Goal: Task Accomplishment & Management: Complete application form

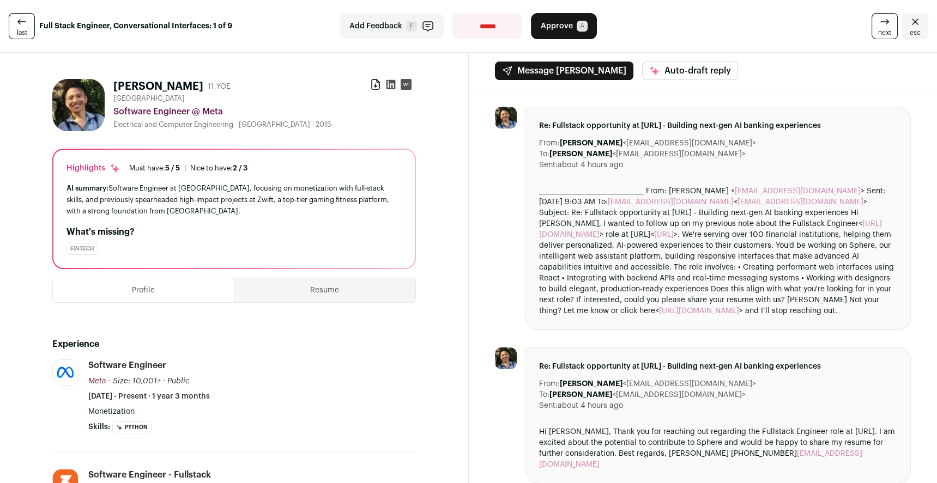
click at [632, 307] on div "________________________________ From: [PERSON_NAME] < [EMAIL_ADDRESS][DOMAIN_N…" at bounding box center [718, 251] width 359 height 131
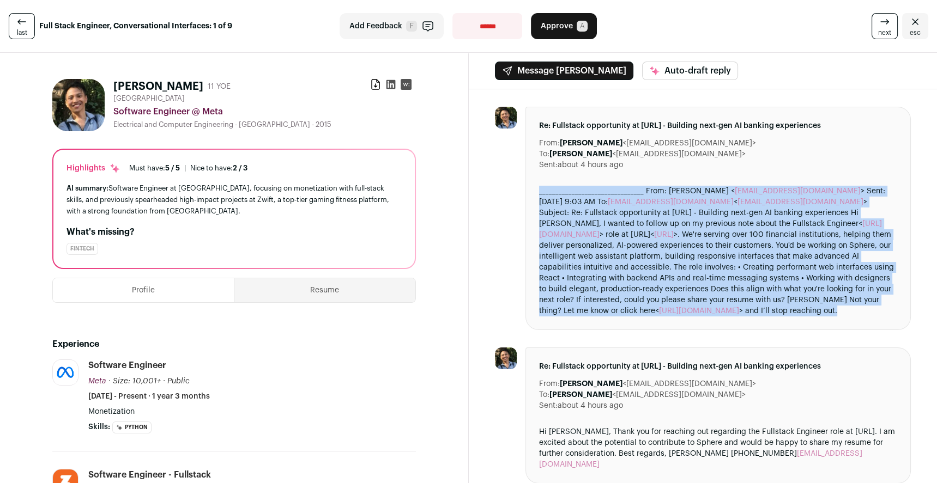
click at [632, 307] on div "________________________________ From: [PERSON_NAME] < [EMAIL_ADDRESS][DOMAIN_N…" at bounding box center [718, 251] width 359 height 131
click at [630, 304] on div "________________________________ From: [PERSON_NAME] < [EMAIL_ADDRESS][DOMAIN_N…" at bounding box center [718, 251] width 359 height 131
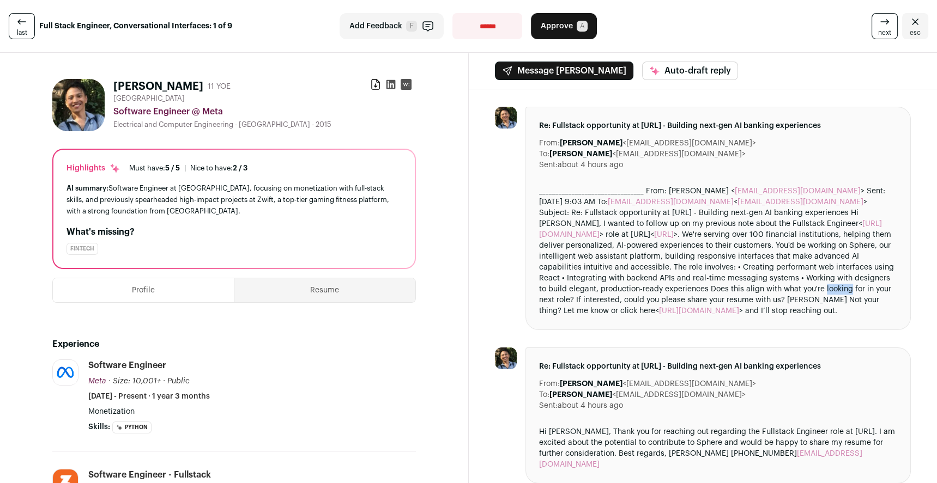
click at [630, 304] on div "________________________________ From: [PERSON_NAME] < [EMAIL_ADDRESS][DOMAIN_N…" at bounding box center [718, 251] width 359 height 131
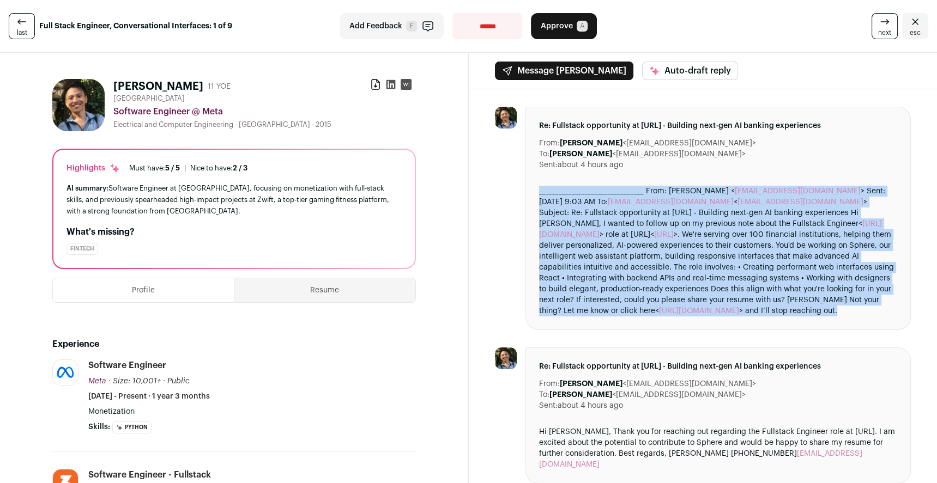
click at [630, 304] on div "________________________________ From: [PERSON_NAME] < [EMAIL_ADDRESS][DOMAIN_N…" at bounding box center [718, 251] width 359 height 131
click at [633, 295] on div "________________________________ From: [PERSON_NAME] < [EMAIL_ADDRESS][DOMAIN_N…" at bounding box center [718, 251] width 359 height 131
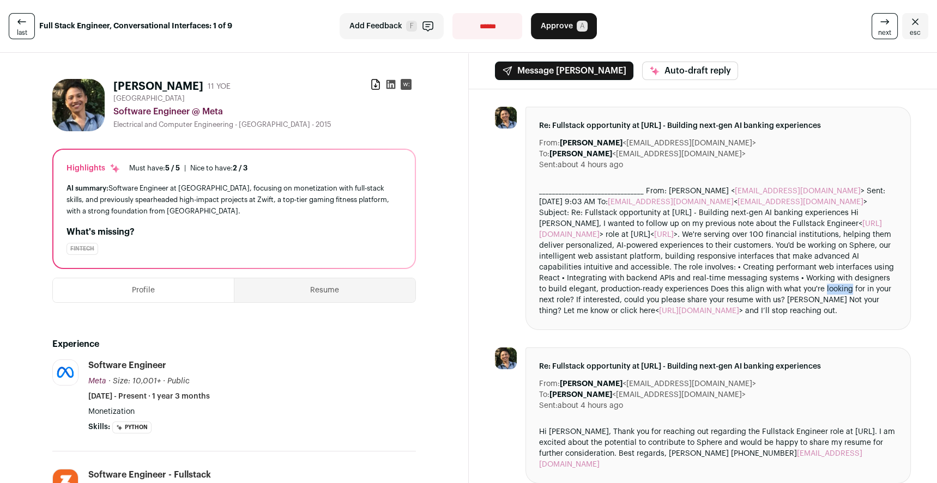
click at [633, 295] on div "________________________________ From: [PERSON_NAME] < [EMAIL_ADDRESS][DOMAIN_N…" at bounding box center [718, 251] width 359 height 131
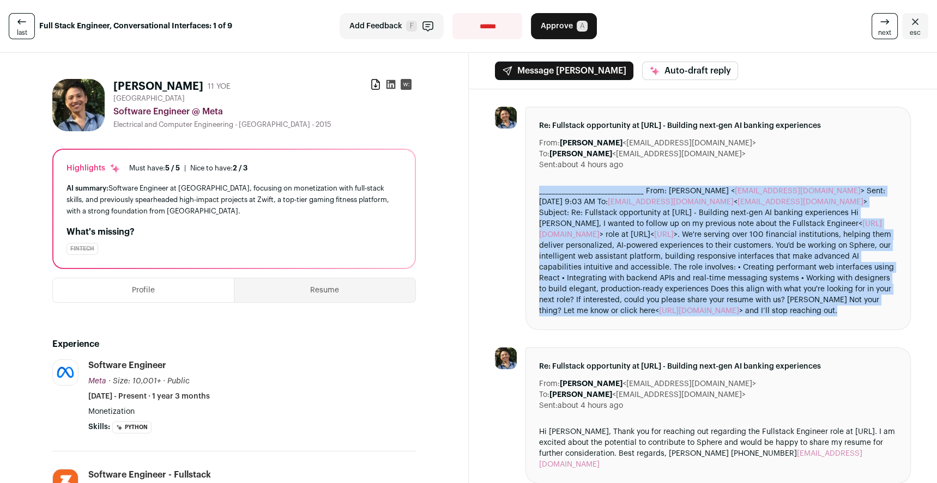
click at [633, 295] on div "________________________________ From: [PERSON_NAME] < [EMAIL_ADDRESS][DOMAIN_N…" at bounding box center [718, 251] width 359 height 131
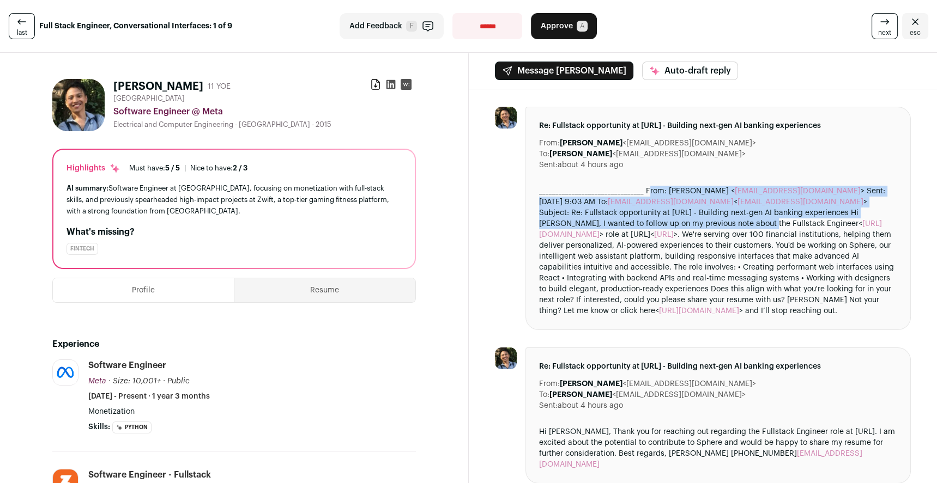
drag, startPoint x: 636, startPoint y: 191, endPoint x: 681, endPoint y: 222, distance: 54.0
click at [681, 222] on div "________________________________ From: [PERSON_NAME] < [EMAIL_ADDRESS][DOMAIN_N…" at bounding box center [718, 251] width 359 height 131
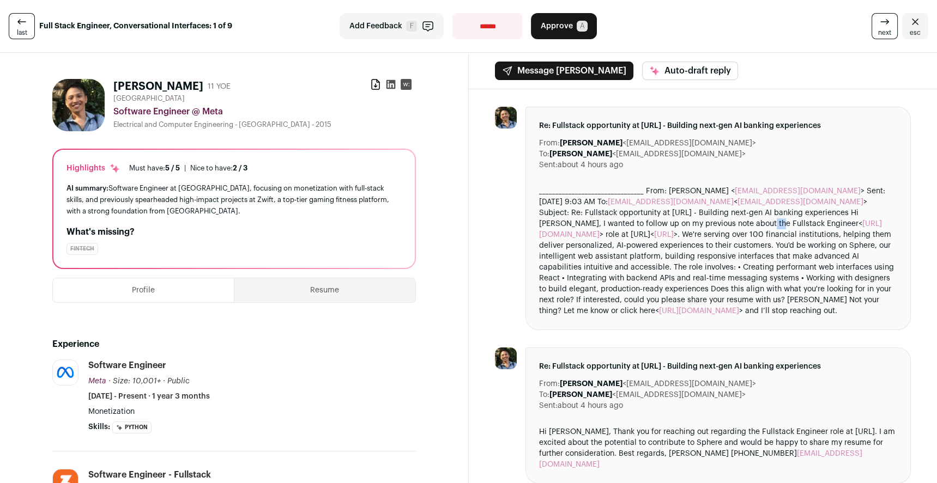
click at [681, 222] on div "________________________________ From: [PERSON_NAME] < [EMAIL_ADDRESS][DOMAIN_N…" at bounding box center [718, 251] width 359 height 131
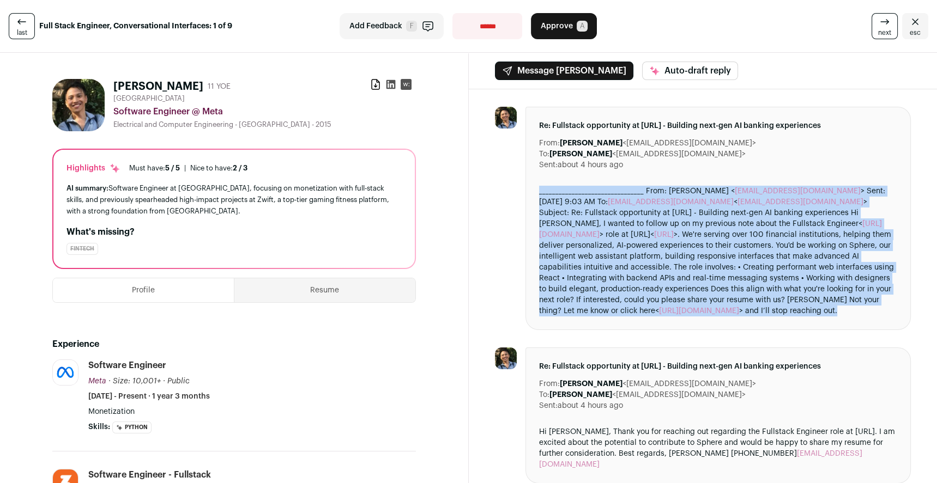
click at [681, 222] on div "________________________________ From: [PERSON_NAME] < [EMAIL_ADDRESS][DOMAIN_N…" at bounding box center [718, 251] width 359 height 131
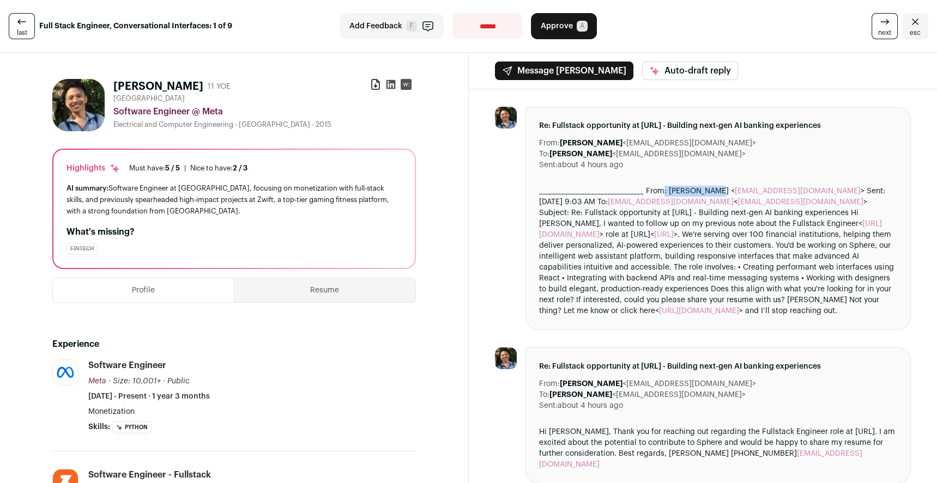
drag, startPoint x: 653, startPoint y: 191, endPoint x: 710, endPoint y: 190, distance: 56.7
click at [710, 190] on div "________________________________ From: [PERSON_NAME] < [EMAIL_ADDRESS][DOMAIN_N…" at bounding box center [718, 251] width 359 height 131
click at [674, 219] on div "________________________________ From: [PERSON_NAME] < [EMAIL_ADDRESS][DOMAIN_N…" at bounding box center [718, 251] width 359 height 131
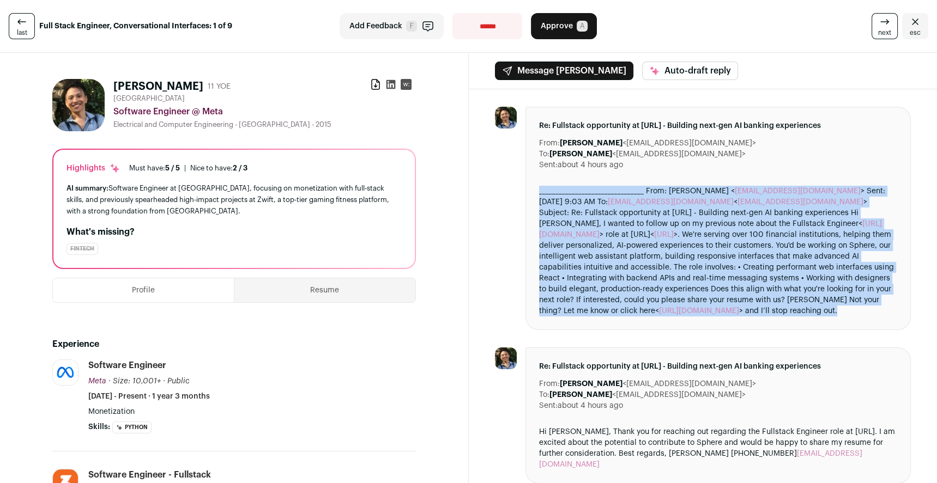
click at [674, 219] on div "________________________________ From: [PERSON_NAME] < [EMAIL_ADDRESS][DOMAIN_N…" at bounding box center [718, 251] width 359 height 131
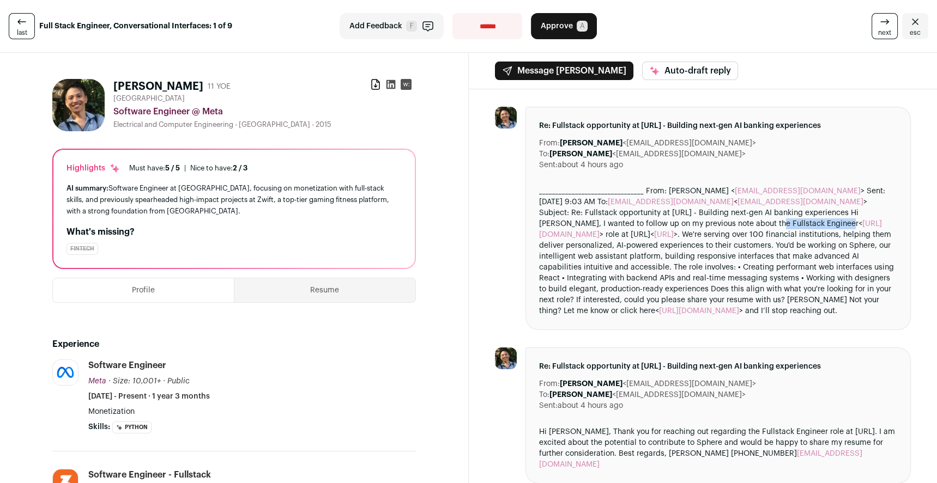
drag, startPoint x: 698, startPoint y: 220, endPoint x: 756, endPoint y: 223, distance: 58.4
click at [756, 223] on div "________________________________ From: [PERSON_NAME] < [EMAIL_ADDRESS][DOMAIN_N…" at bounding box center [718, 251] width 359 height 131
click at [757, 223] on div "________________________________ From: [PERSON_NAME] < [EMAIL_ADDRESS][DOMAIN_N…" at bounding box center [718, 251] width 359 height 131
drag, startPoint x: 605, startPoint y: 222, endPoint x: 758, endPoint y: 223, distance: 152.6
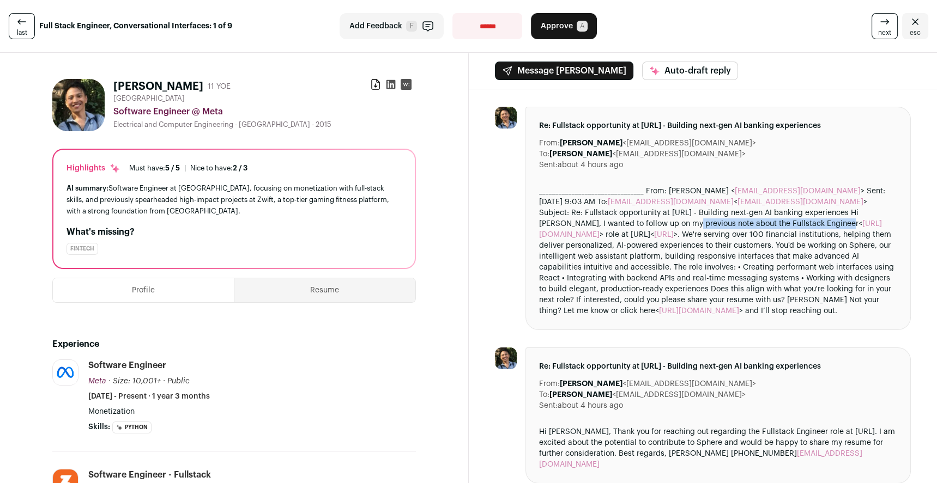
click at [758, 223] on div "________________________________ From: [PERSON_NAME] < [EMAIL_ADDRESS][DOMAIN_N…" at bounding box center [718, 251] width 359 height 131
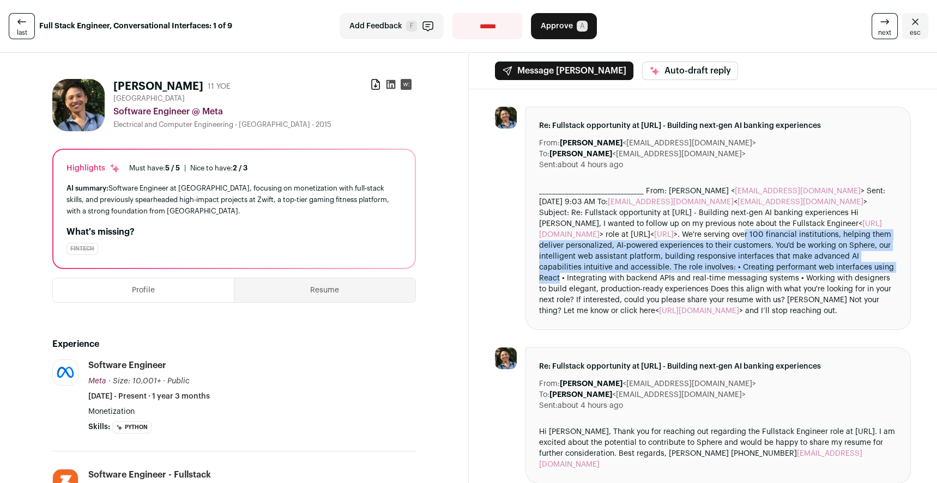
drag, startPoint x: 576, startPoint y: 245, endPoint x: 711, endPoint y: 282, distance: 139.5
click at [711, 282] on div "________________________________ From: [PERSON_NAME] < [EMAIL_ADDRESS][DOMAIN_N…" at bounding box center [718, 251] width 359 height 131
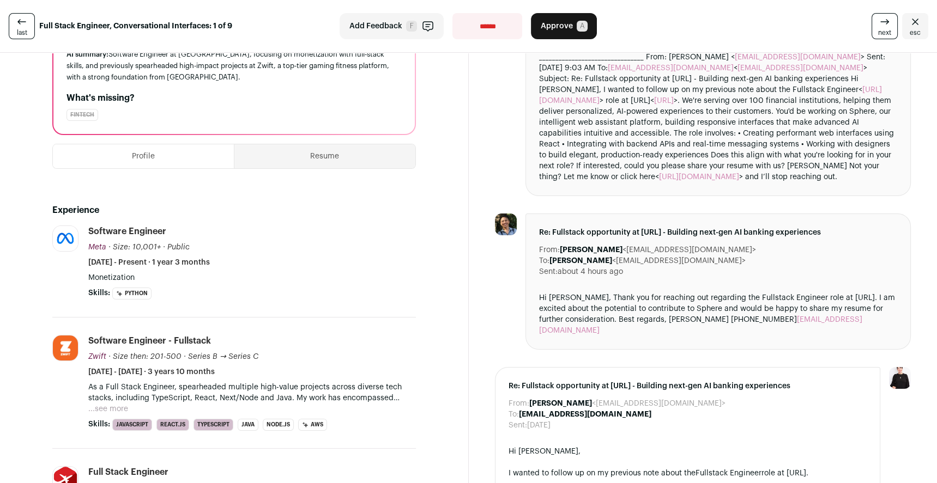
scroll to position [135, 0]
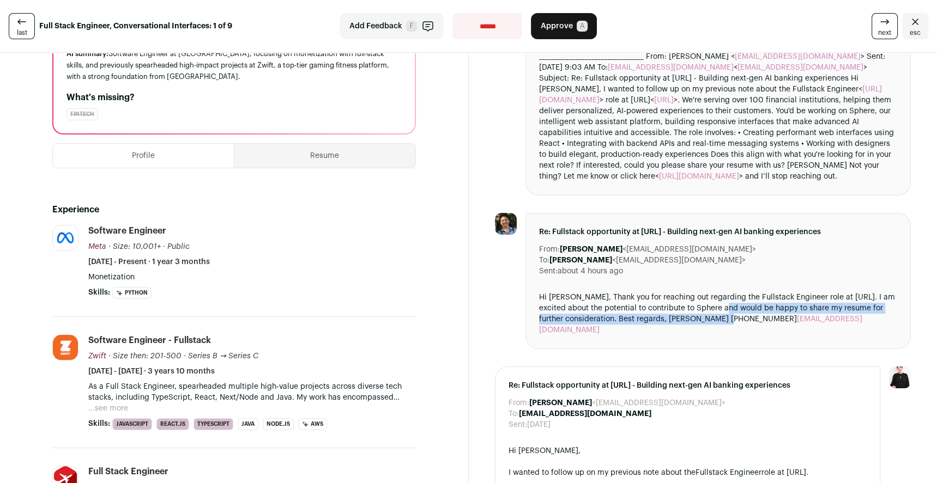
drag, startPoint x: 736, startPoint y: 338, endPoint x: 726, endPoint y: 349, distance: 14.3
click at [726, 336] on div "Hi [PERSON_NAME], Thank you for reaching out regarding the Fullstack Engineer r…" at bounding box center [718, 314] width 359 height 44
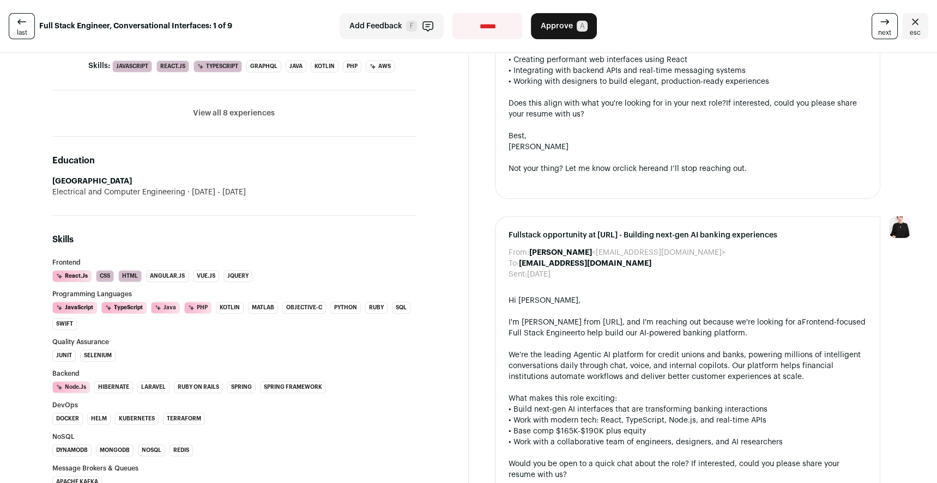
scroll to position [684, 0]
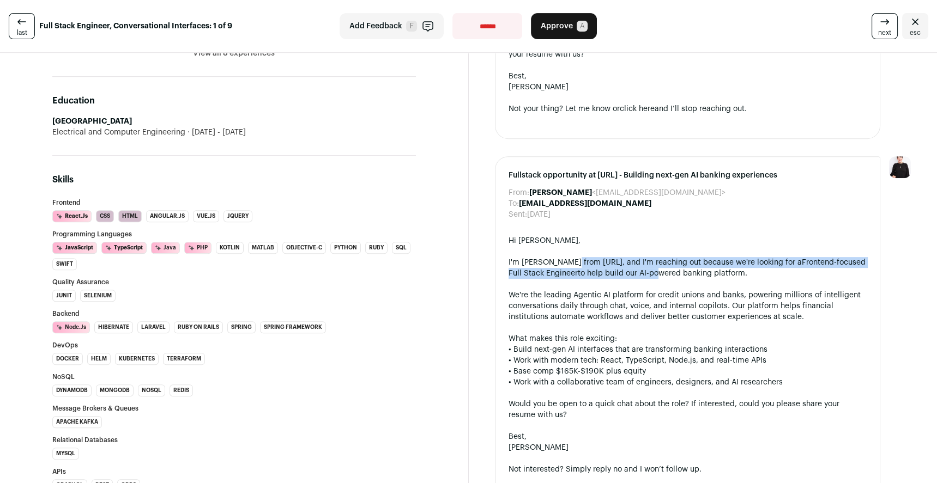
drag, startPoint x: 568, startPoint y: 286, endPoint x: 639, endPoint y: 294, distance: 71.2
click at [639, 279] on div "I'm [PERSON_NAME] from [URL], and I'm reaching out because we're looking for a …" at bounding box center [687, 268] width 359 height 22
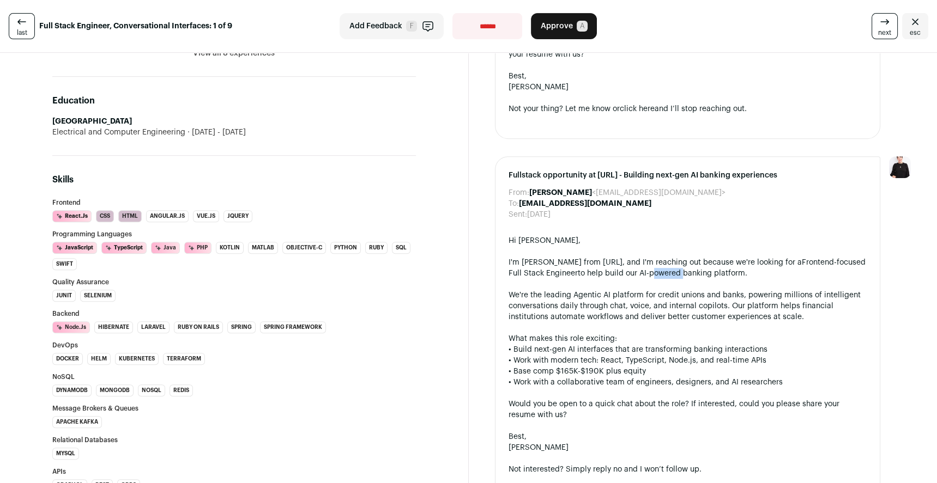
click at [639, 279] on div "I'm [PERSON_NAME] from [URL], and I'm reaching out because we're looking for a …" at bounding box center [687, 268] width 359 height 22
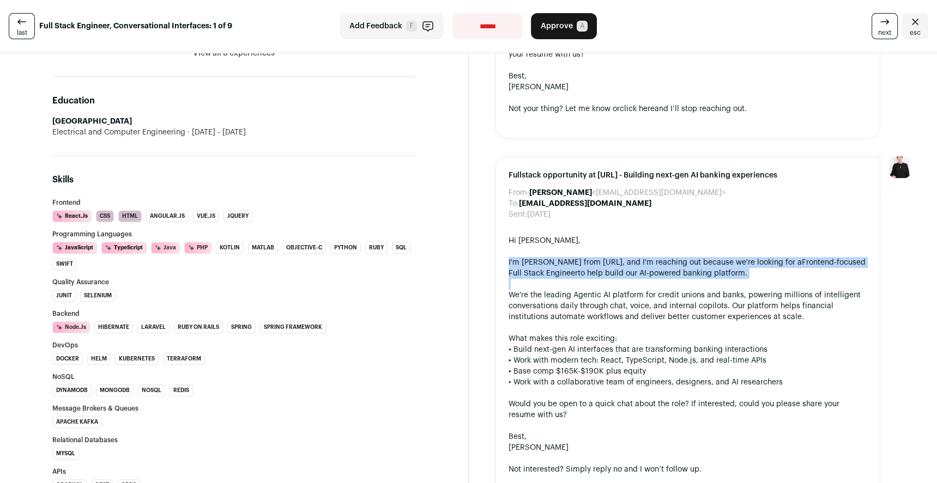
click at [639, 279] on div "I'm [PERSON_NAME] from [URL], and I'm reaching out because we're looking for a …" at bounding box center [687, 268] width 359 height 22
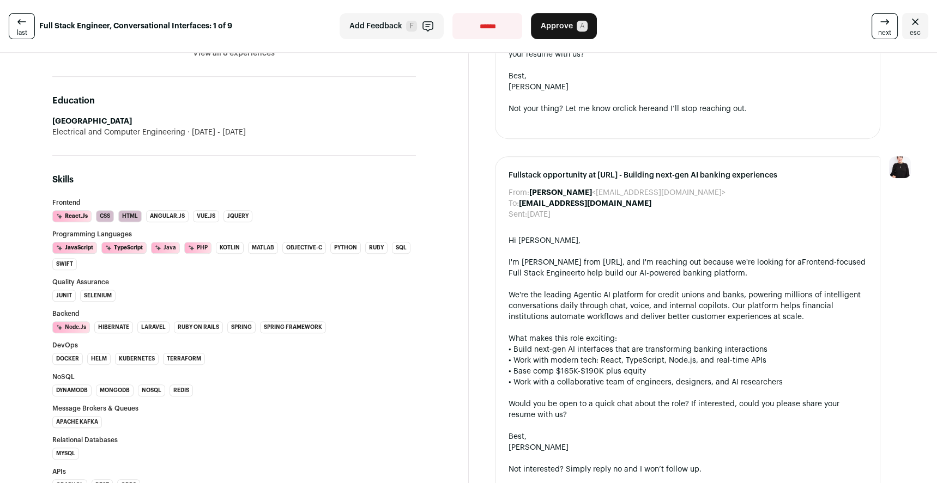
click at [608, 323] on div "We're the leading Agentic AI platform for credit unions and banks, powering mil…" at bounding box center [687, 306] width 359 height 33
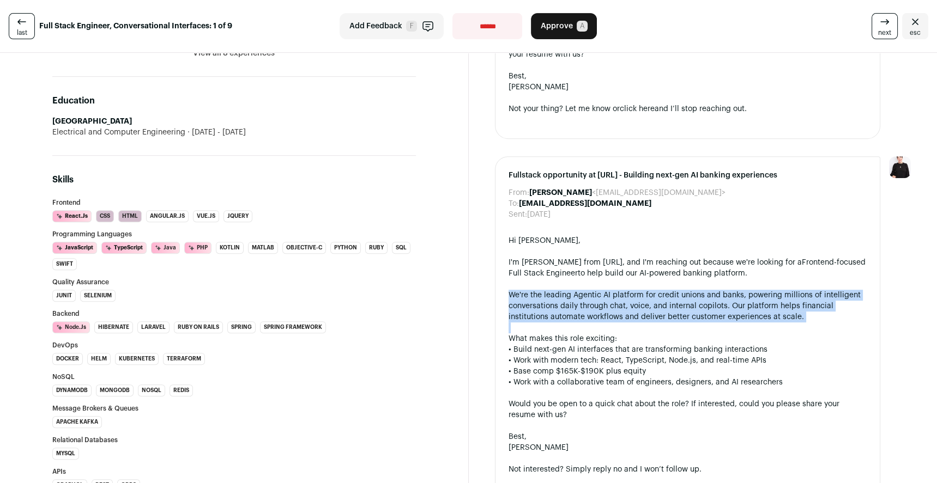
click at [608, 323] on div "We're the leading Agentic AI platform for credit unions and banks, powering mil…" at bounding box center [687, 306] width 359 height 33
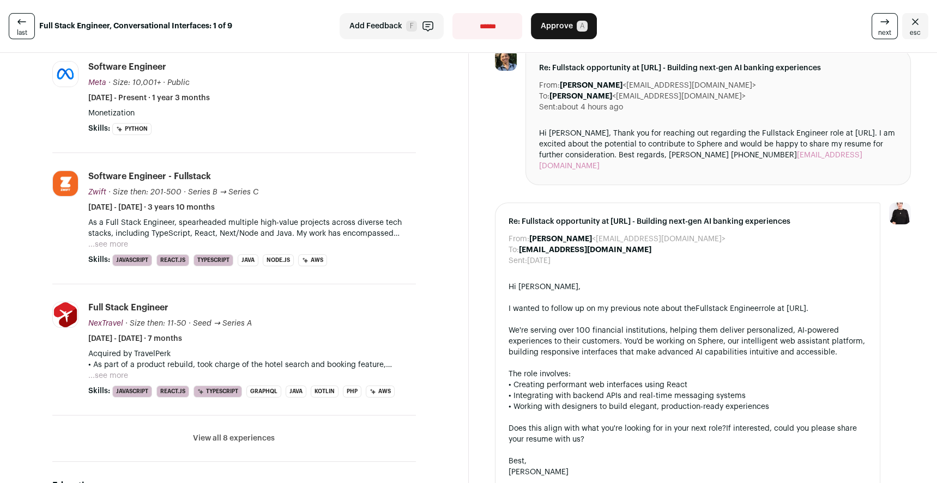
scroll to position [324, 0]
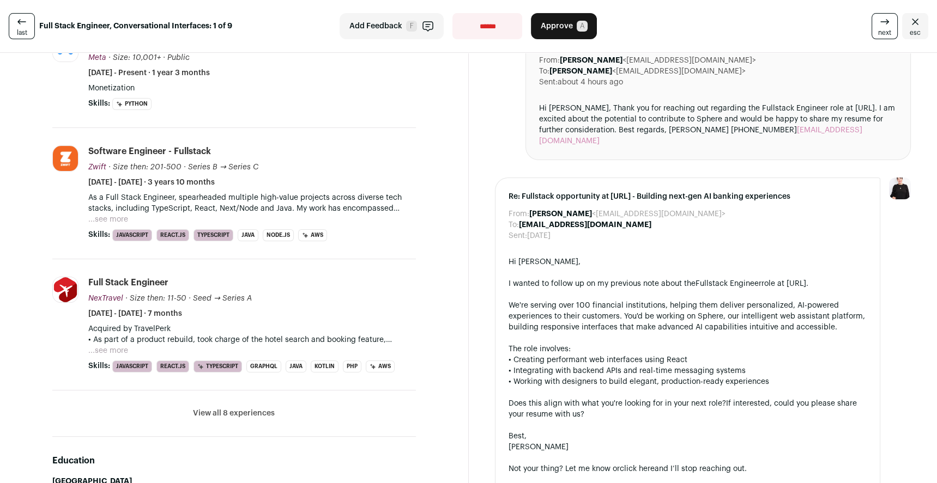
click at [127, 220] on button "...see more" at bounding box center [108, 219] width 40 height 11
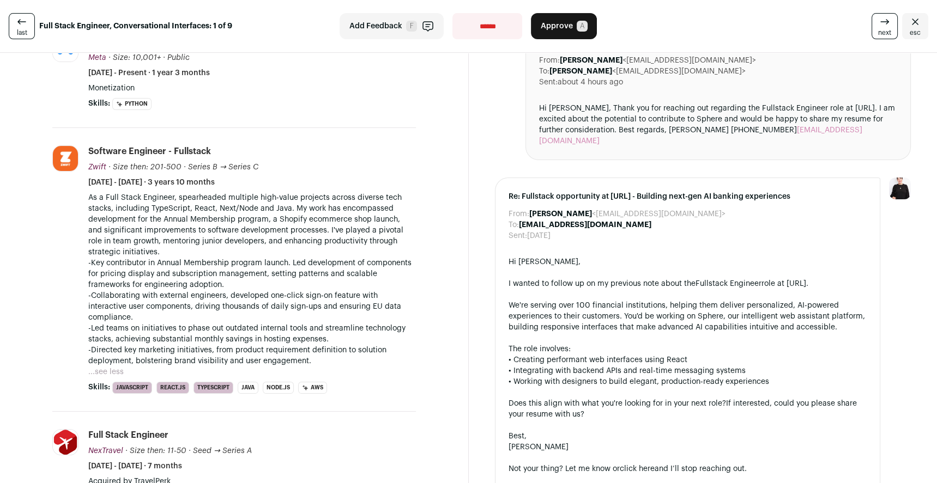
scroll to position [445, 0]
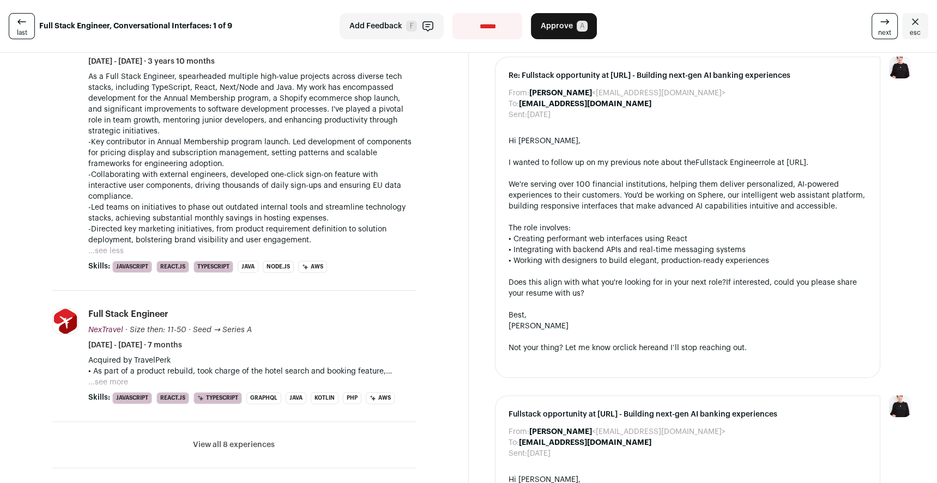
click at [107, 380] on button "...see more" at bounding box center [108, 382] width 40 height 11
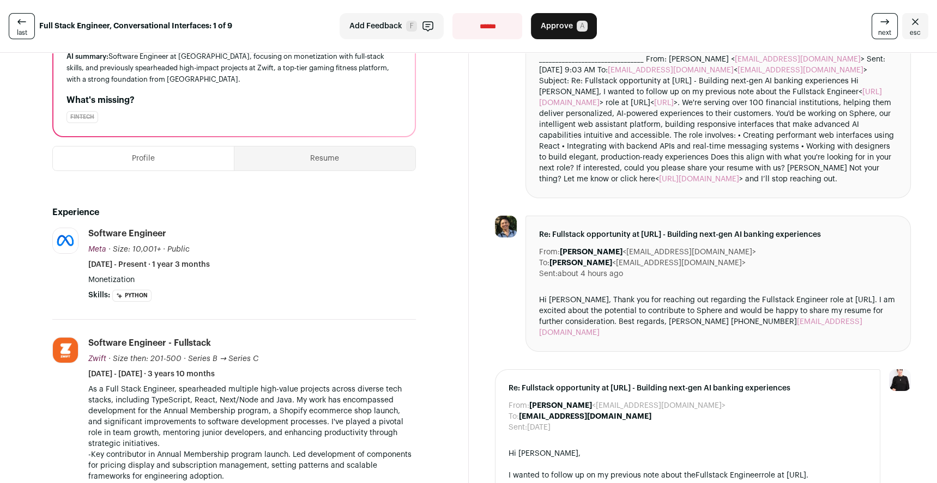
scroll to position [0, 0]
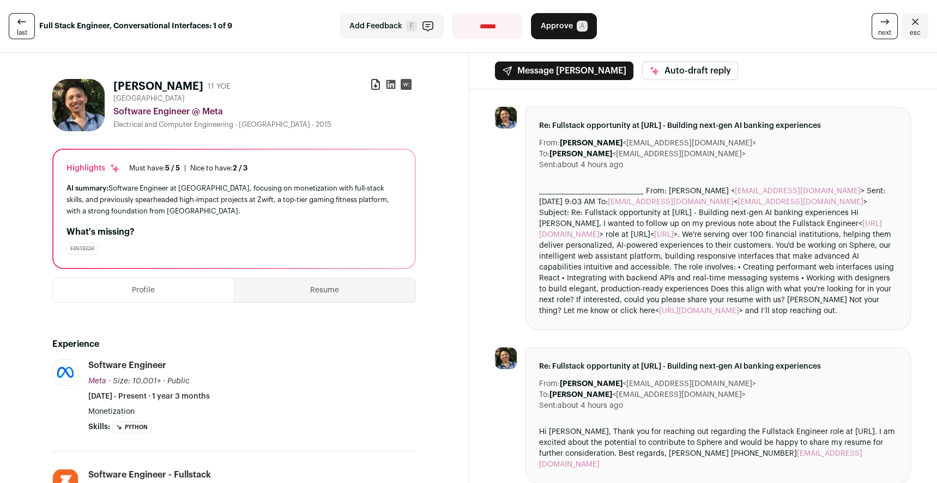
click at [119, 251] on div "Fintech" at bounding box center [233, 249] width 335 height 12
click at [166, 196] on div "AI summary: Software Engineer at [GEOGRAPHIC_DATA], focusing on monetization wi…" at bounding box center [233, 200] width 335 height 34
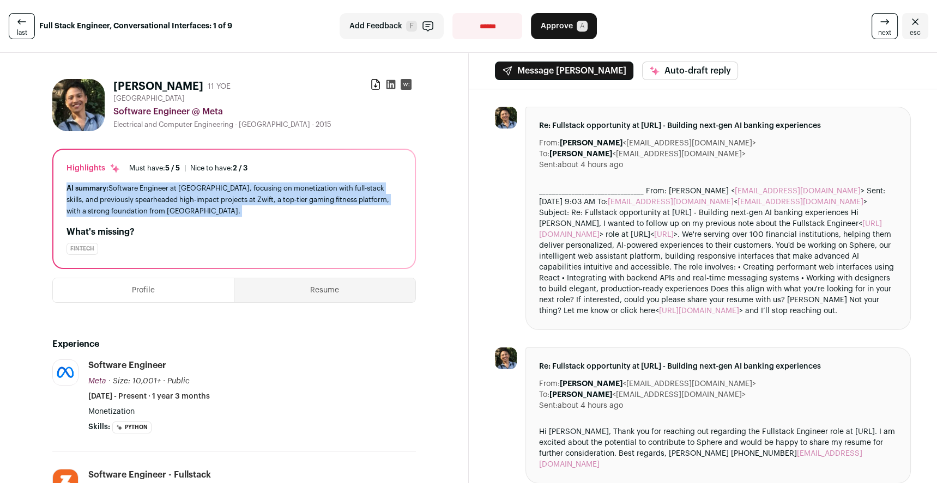
click at [166, 196] on div "AI summary: Software Engineer at [GEOGRAPHIC_DATA], focusing on monetization wi…" at bounding box center [233, 200] width 335 height 34
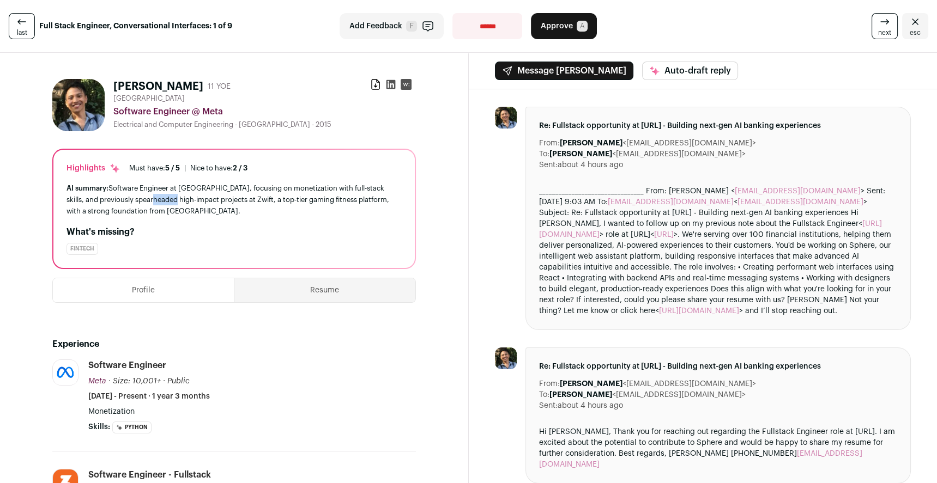
click at [166, 196] on div "AI summary: Software Engineer at [GEOGRAPHIC_DATA], focusing on monetization wi…" at bounding box center [233, 200] width 335 height 34
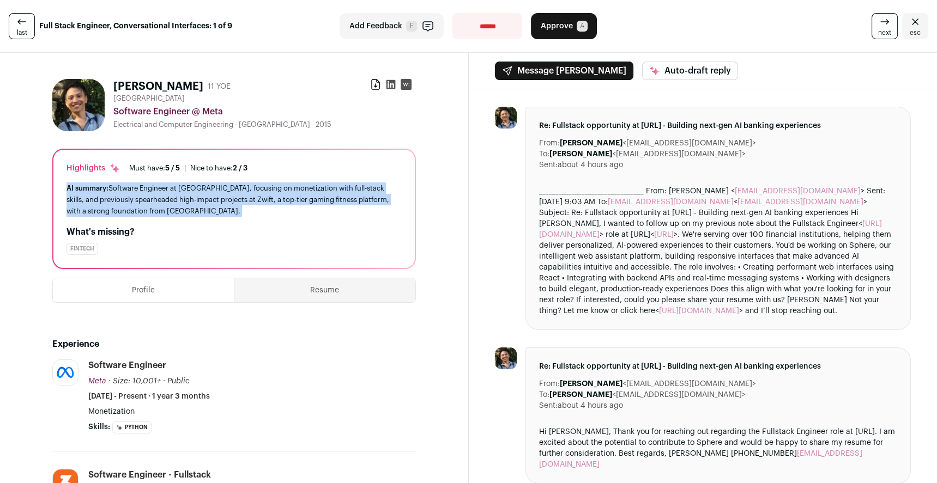
click at [166, 196] on div "AI summary: Software Engineer at [GEOGRAPHIC_DATA], focusing on monetization wi…" at bounding box center [233, 200] width 335 height 34
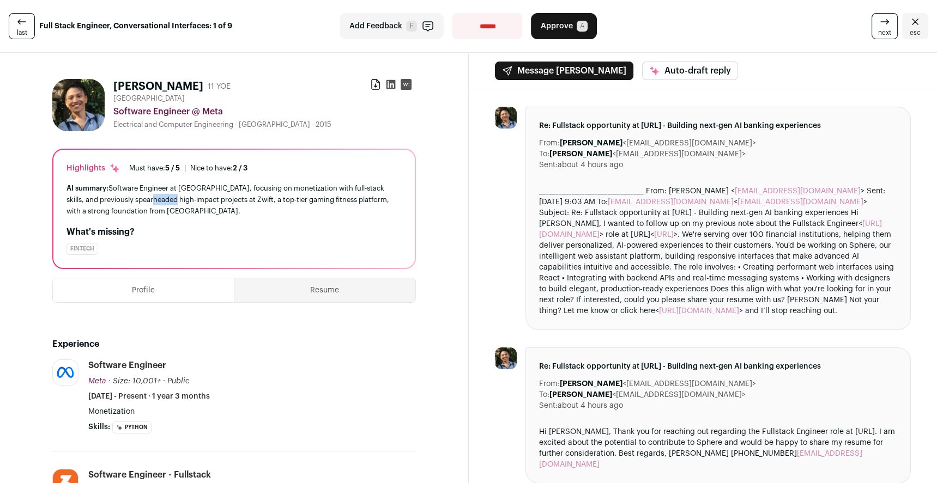
click at [166, 196] on div "AI summary: Software Engineer at [GEOGRAPHIC_DATA], focusing on monetization wi…" at bounding box center [233, 200] width 335 height 34
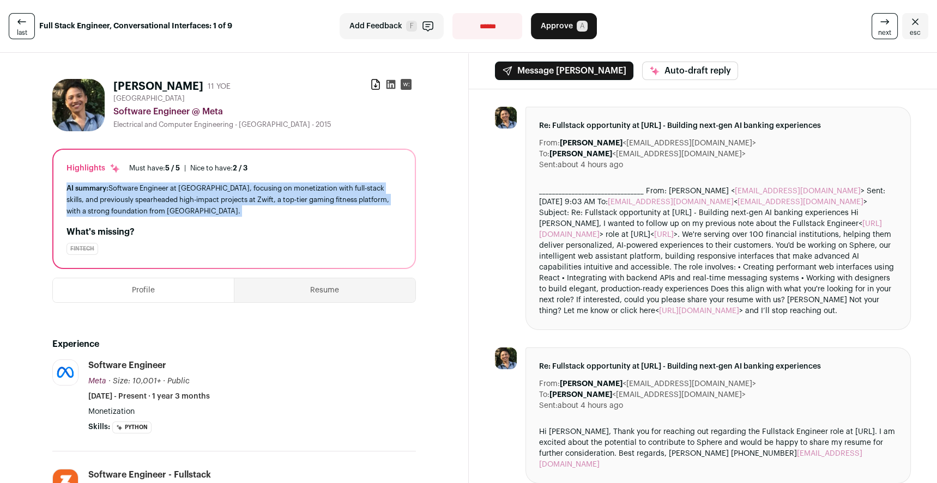
click at [166, 196] on div "AI summary: Software Engineer at [GEOGRAPHIC_DATA], focusing on monetization wi…" at bounding box center [233, 200] width 335 height 34
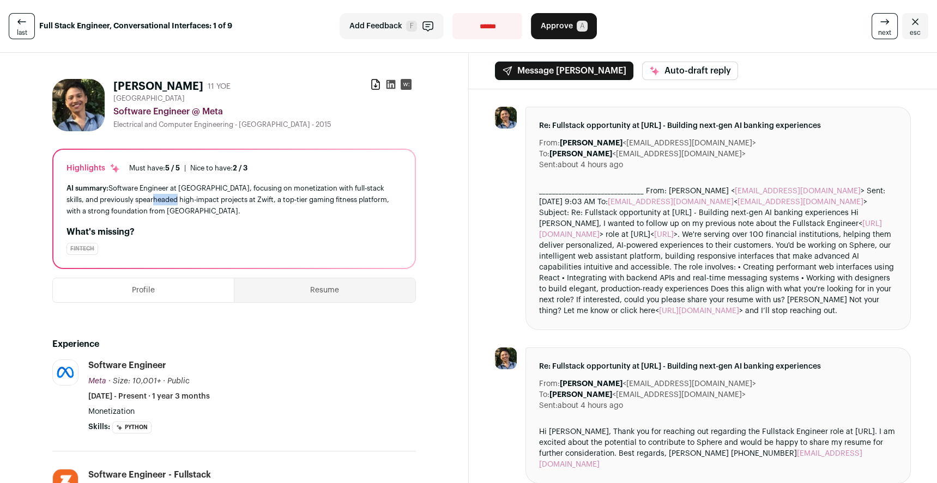
click at [166, 196] on div "AI summary: Software Engineer at [GEOGRAPHIC_DATA], focusing on monetization wi…" at bounding box center [233, 200] width 335 height 34
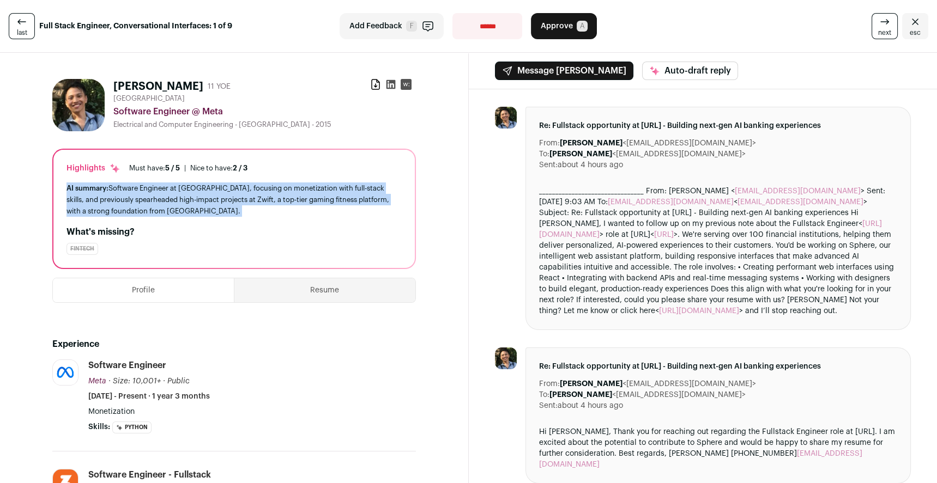
click at [166, 196] on div "AI summary: Software Engineer at [GEOGRAPHIC_DATA], focusing on monetization wi…" at bounding box center [233, 200] width 335 height 34
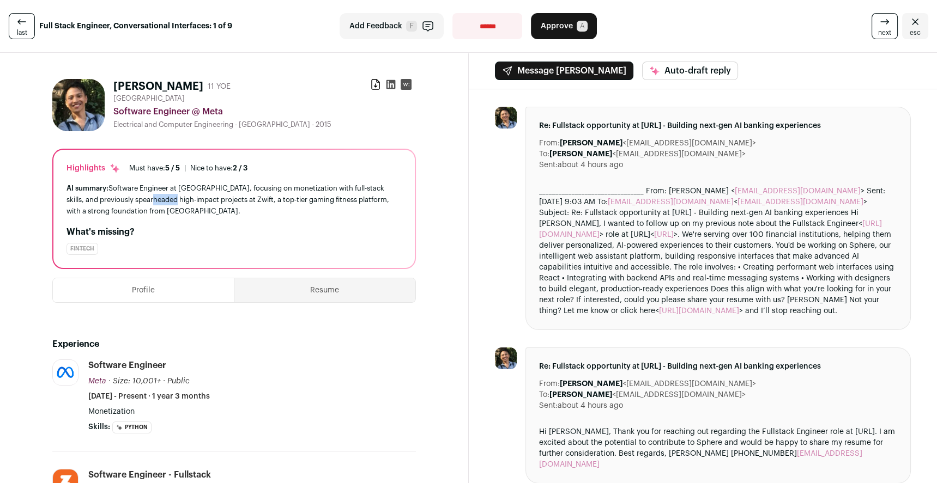
click at [166, 196] on div "AI summary: Software Engineer at [GEOGRAPHIC_DATA], focusing on monetization wi…" at bounding box center [233, 200] width 335 height 34
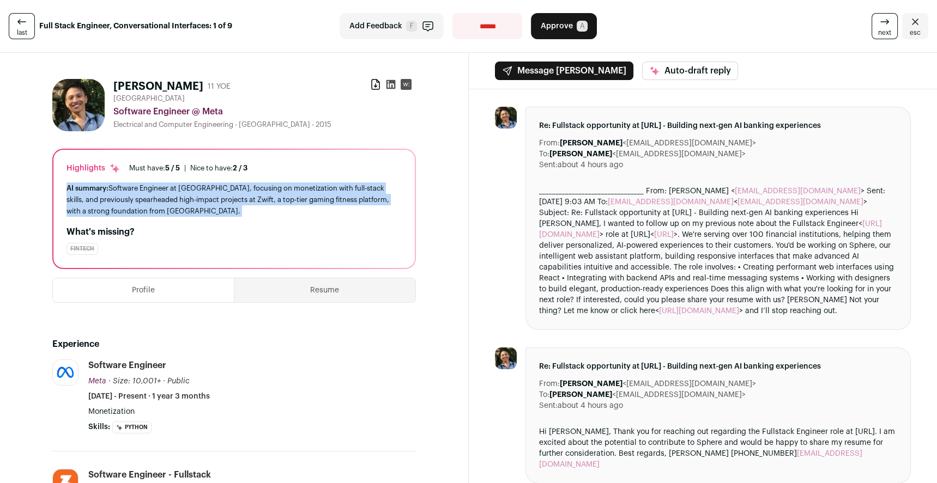
click at [166, 196] on div "AI summary: Software Engineer at [GEOGRAPHIC_DATA], focusing on monetization wi…" at bounding box center [233, 200] width 335 height 34
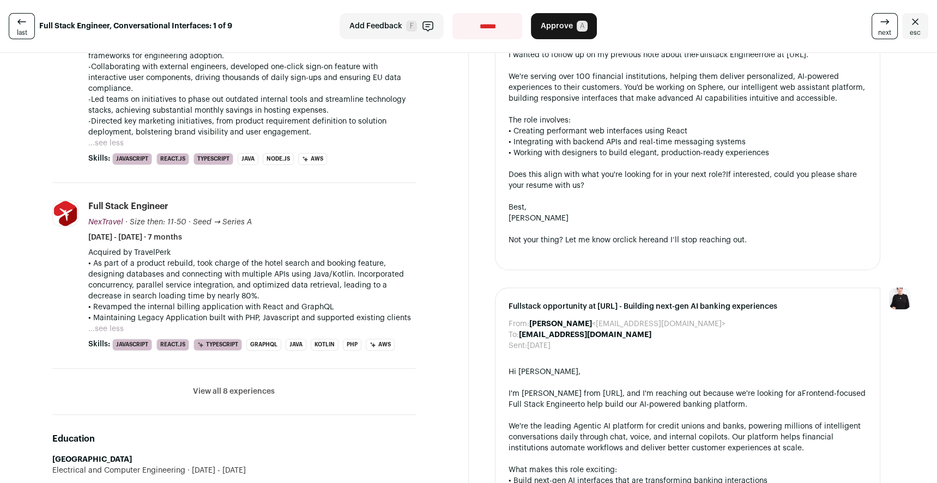
scroll to position [665, 0]
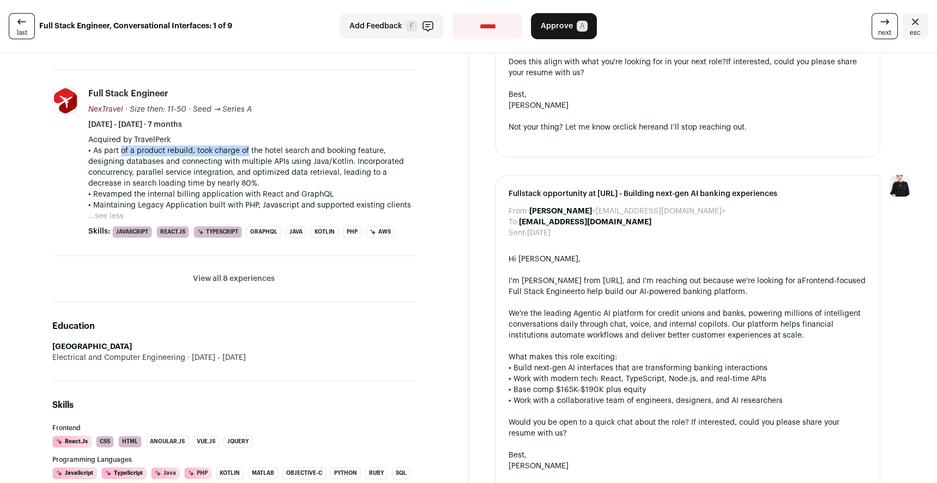
drag, startPoint x: 133, startPoint y: 149, endPoint x: 260, endPoint y: 154, distance: 127.0
click at [254, 153] on p "• As part of a product rebuild, took charge of the hotel search and booking fea…" at bounding box center [251, 167] width 327 height 44
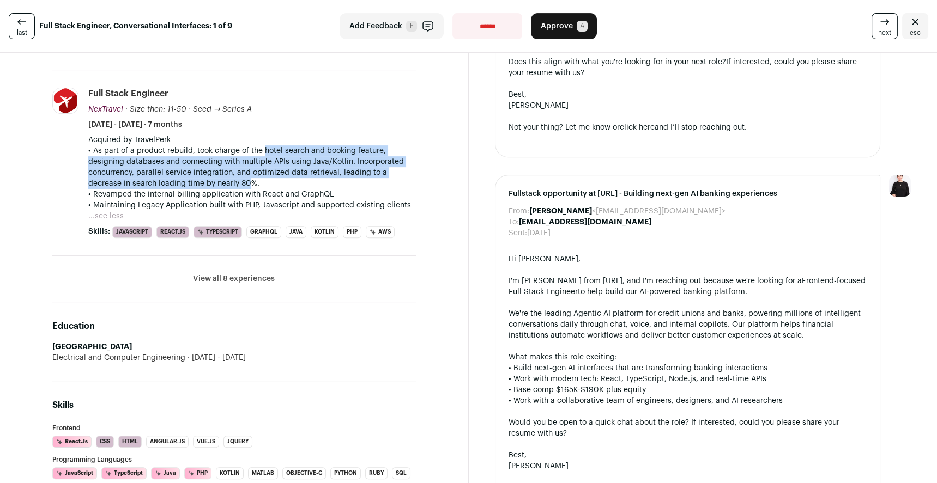
drag, startPoint x: 260, startPoint y: 154, endPoint x: 245, endPoint y: 186, distance: 35.4
click at [245, 186] on p "• As part of a product rebuild, took charge of the hotel search and booking fea…" at bounding box center [251, 167] width 327 height 44
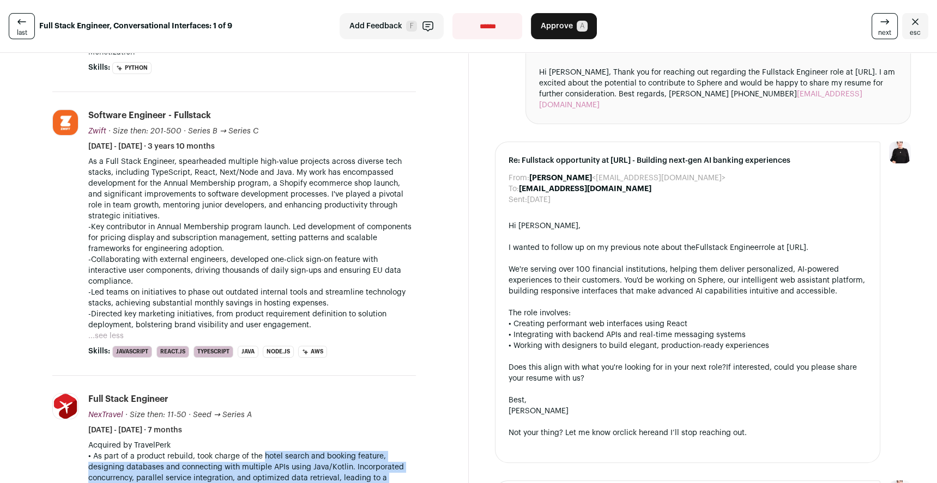
scroll to position [359, 0]
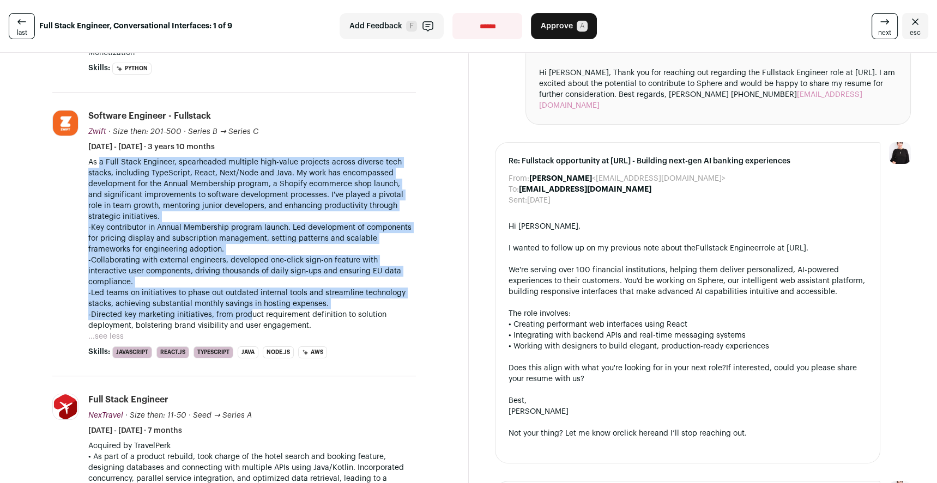
drag, startPoint x: 99, startPoint y: 161, endPoint x: 248, endPoint y: 314, distance: 213.9
click at [248, 314] on div "As a Full Stack Engineer, spearheaded multiple high-value projects across diver…" at bounding box center [251, 244] width 327 height 174
click at [228, 286] on p "-Key contributor in Annual Membership program launch. Led development of compon…" at bounding box center [251, 276] width 327 height 109
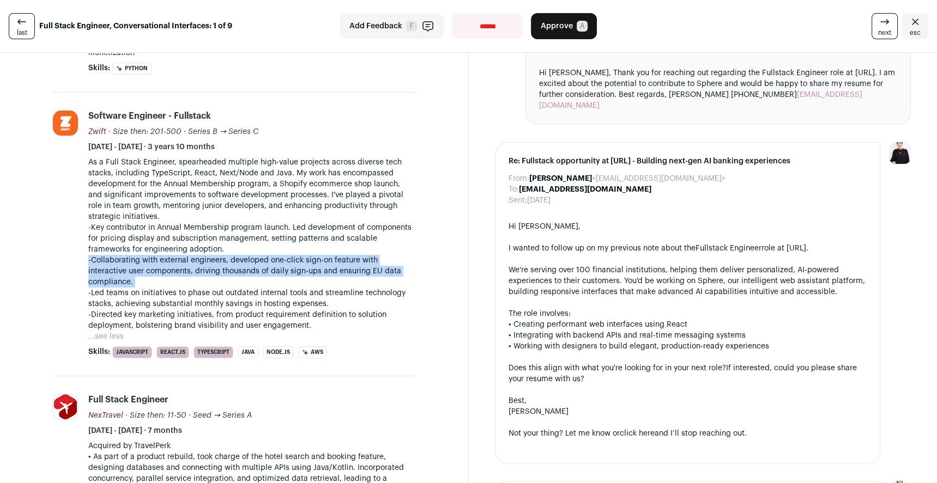
click at [228, 286] on p "-Key contributor in Annual Membership program launch. Led development of compon…" at bounding box center [251, 276] width 327 height 109
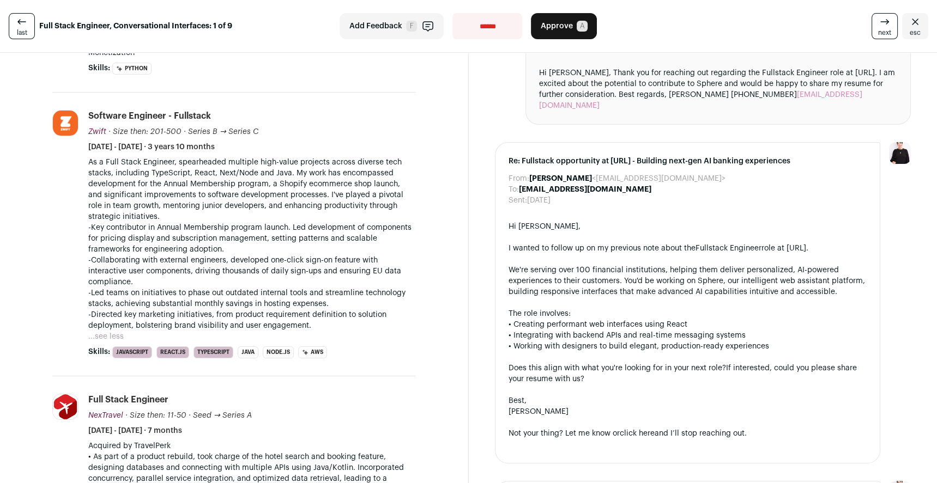
click at [193, 242] on p "-Key contributor in Annual Membership program launch. Led development of compon…" at bounding box center [251, 276] width 327 height 109
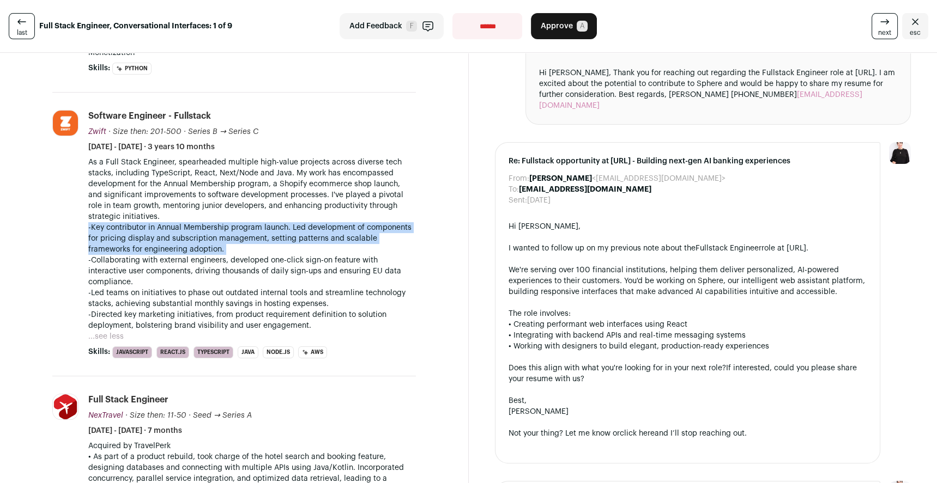
click at [193, 242] on p "-Key contributor in Annual Membership program launch. Led development of compon…" at bounding box center [251, 276] width 327 height 109
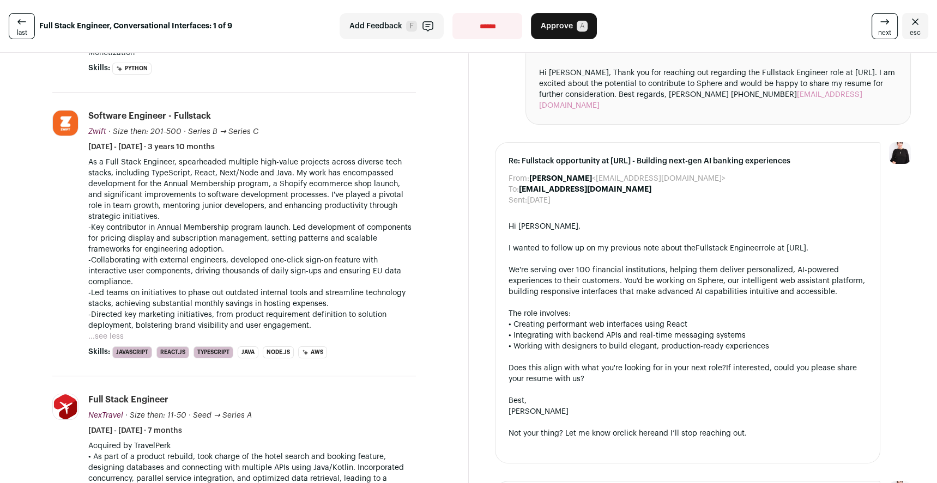
click at [177, 208] on p "As a Full Stack Engineer, spearheaded multiple high-value projects across diver…" at bounding box center [251, 189] width 327 height 65
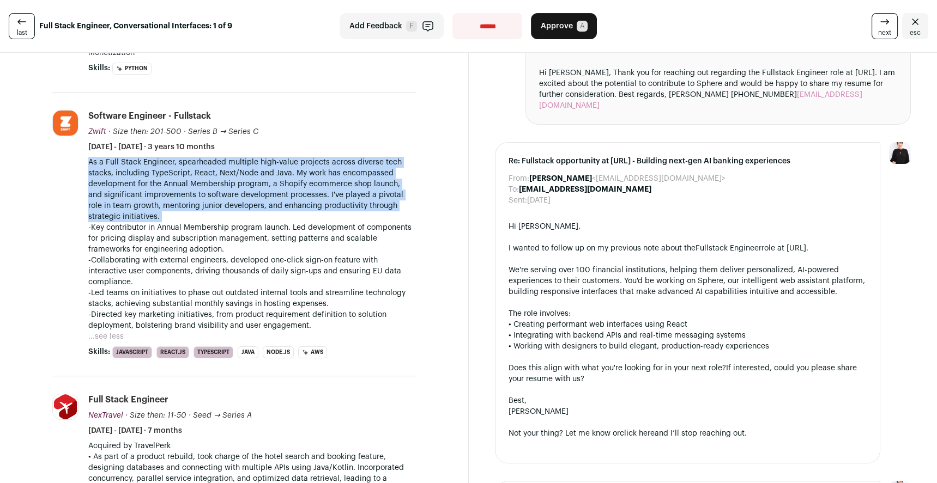
click at [177, 208] on p "As a Full Stack Engineer, spearheaded multiple high-value projects across diver…" at bounding box center [251, 189] width 327 height 65
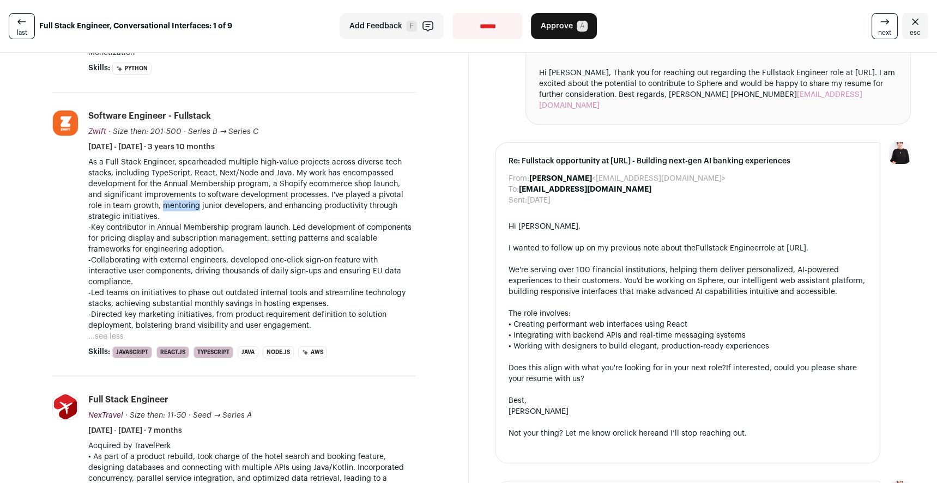
click at [177, 208] on p "As a Full Stack Engineer, spearheaded multiple high-value projects across diver…" at bounding box center [251, 189] width 327 height 65
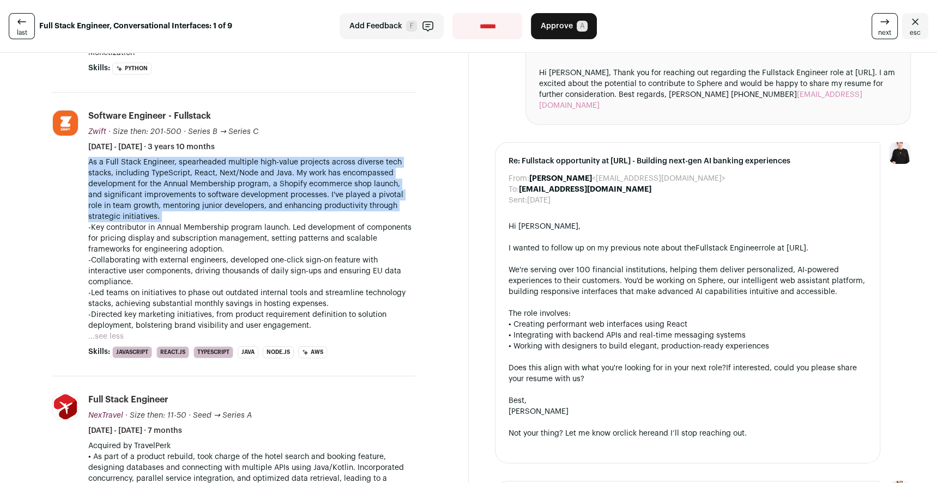
click at [177, 208] on p "As a Full Stack Engineer, spearheaded multiple high-value projects across diver…" at bounding box center [251, 189] width 327 height 65
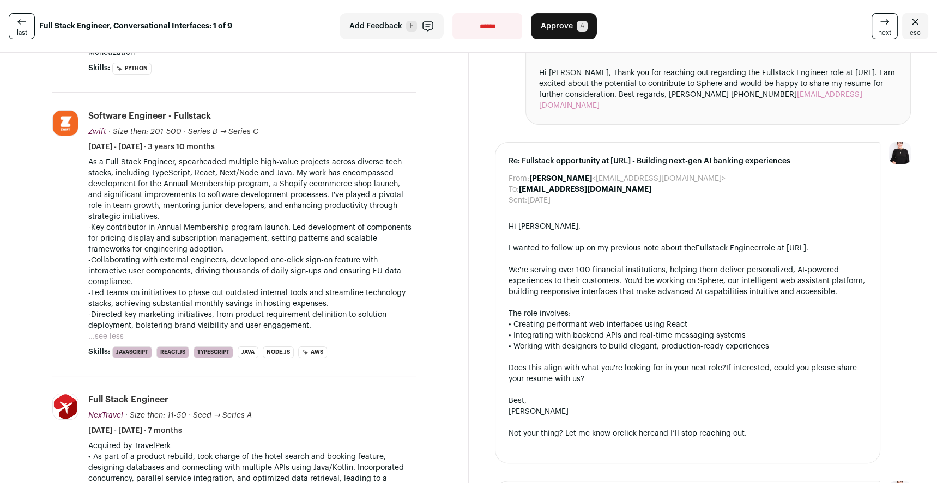
click at [169, 239] on p "-Key contributor in Annual Membership program launch. Led development of compon…" at bounding box center [251, 276] width 327 height 109
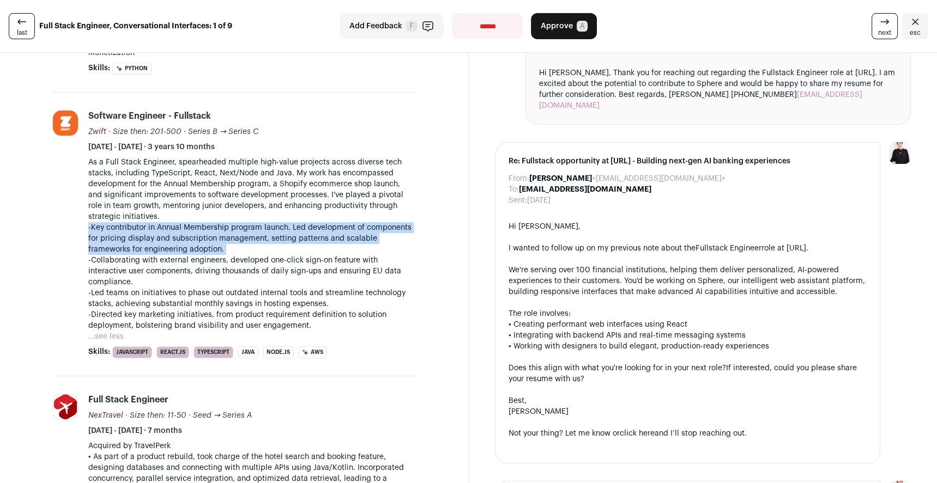
click at [169, 239] on p "-Key contributor in Annual Membership program launch. Led development of compon…" at bounding box center [251, 276] width 327 height 109
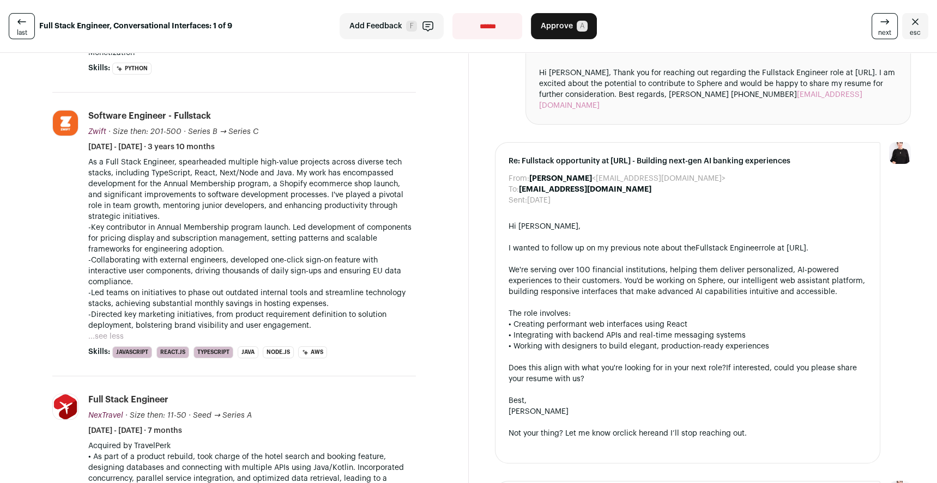
click at [169, 274] on p "-Key contributor in Annual Membership program launch. Led development of compon…" at bounding box center [251, 276] width 327 height 109
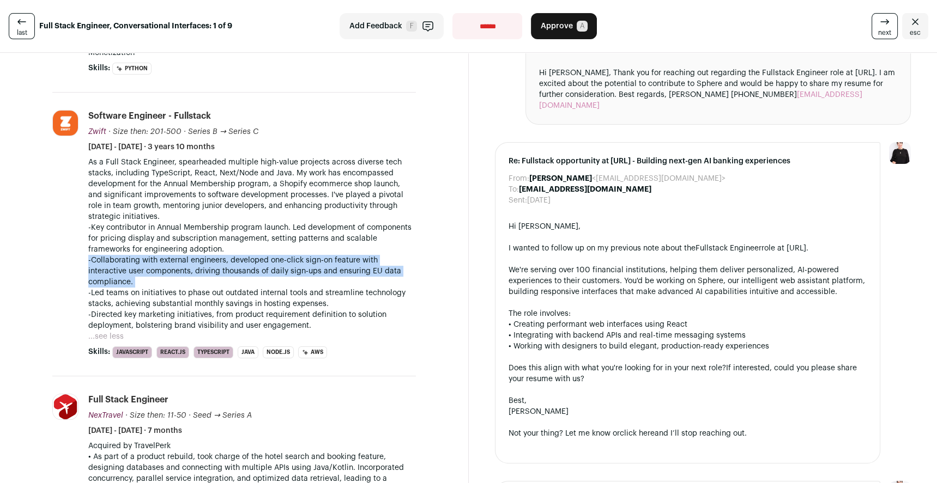
click at [169, 274] on p "-Key contributor in Annual Membership program launch. Led development of compon…" at bounding box center [251, 276] width 327 height 109
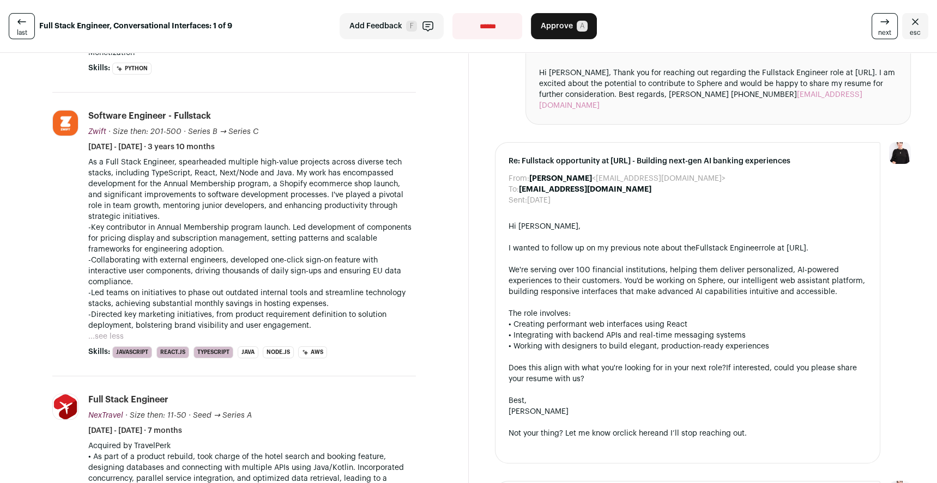
click at [167, 296] on p "-Key contributor in Annual Membership program launch. Led development of compon…" at bounding box center [251, 276] width 327 height 109
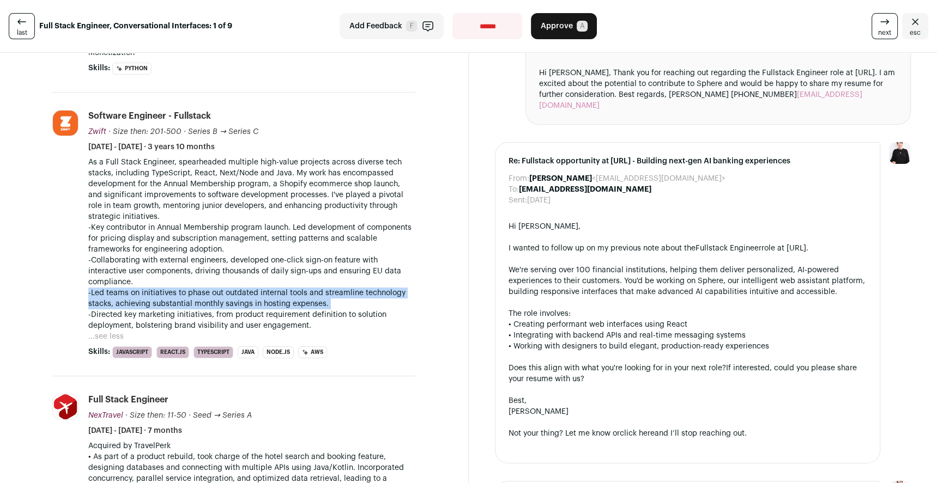
click at [167, 296] on p "-Key contributor in Annual Membership program launch. Led development of compon…" at bounding box center [251, 276] width 327 height 109
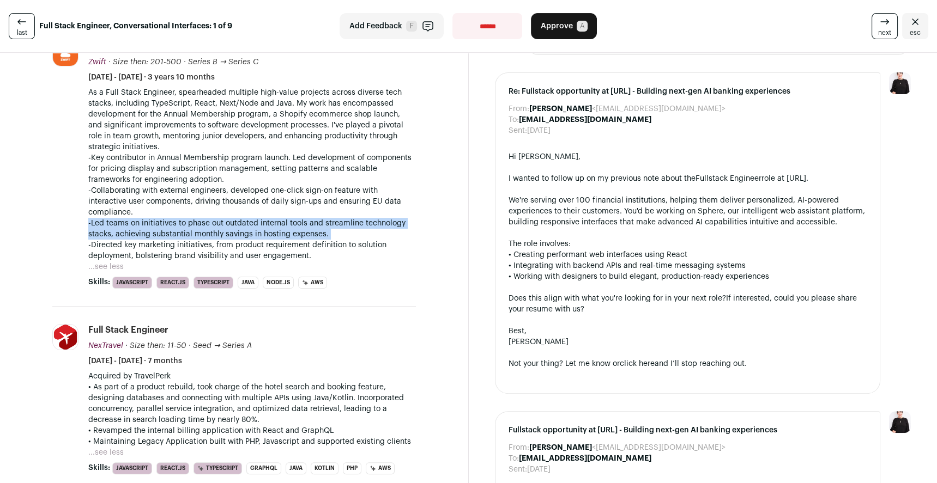
scroll to position [433, 0]
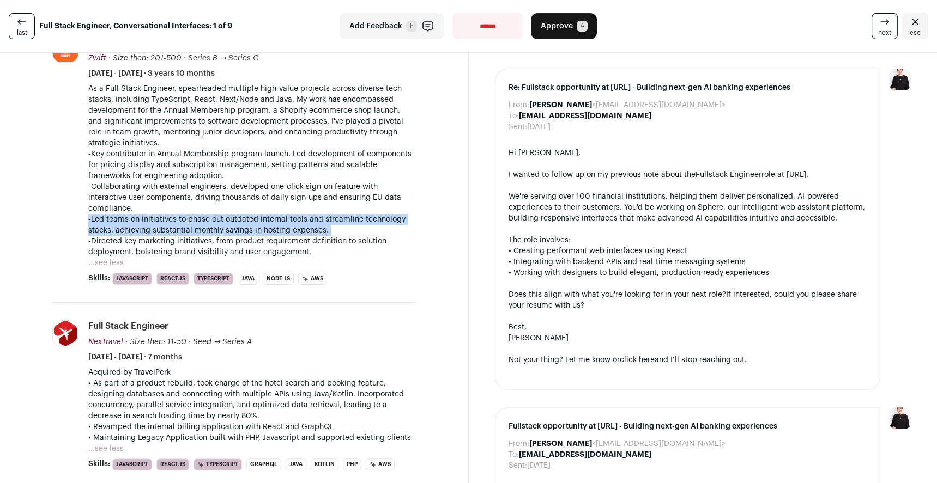
click at [164, 234] on p "-Key contributor in Annual Membership program launch. Led development of compon…" at bounding box center [251, 203] width 327 height 109
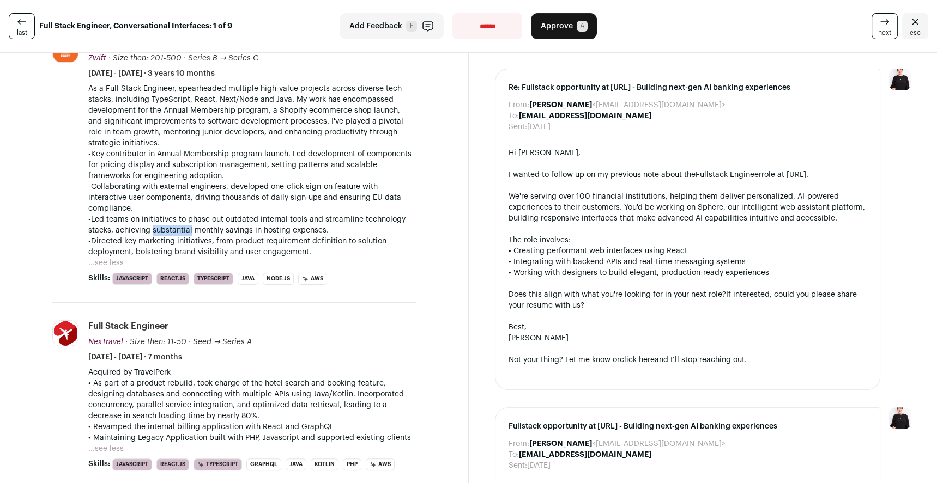
click at [164, 234] on p "-Key contributor in Annual Membership program launch. Led development of compon…" at bounding box center [251, 203] width 327 height 109
click at [163, 239] on p "-Key contributor in Annual Membership program launch. Led development of compon…" at bounding box center [251, 203] width 327 height 109
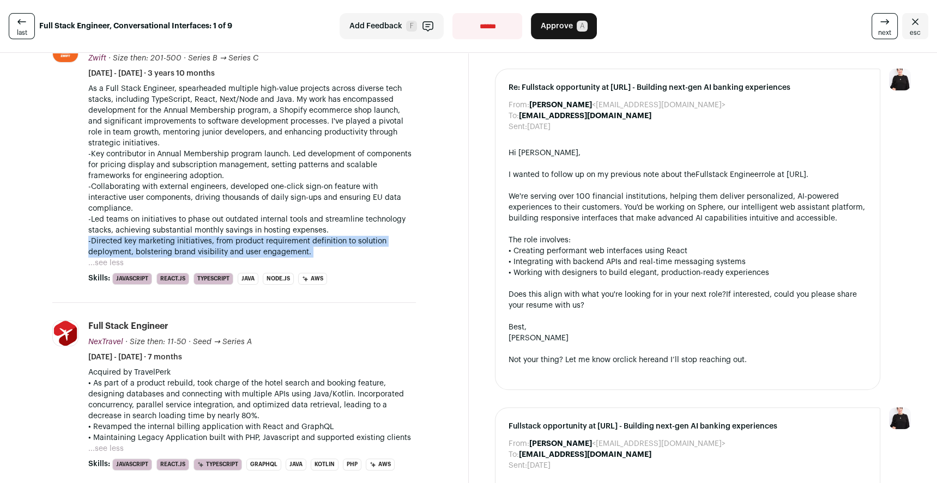
click at [163, 239] on p "-Key contributor in Annual Membership program launch. Led development of compon…" at bounding box center [251, 203] width 327 height 109
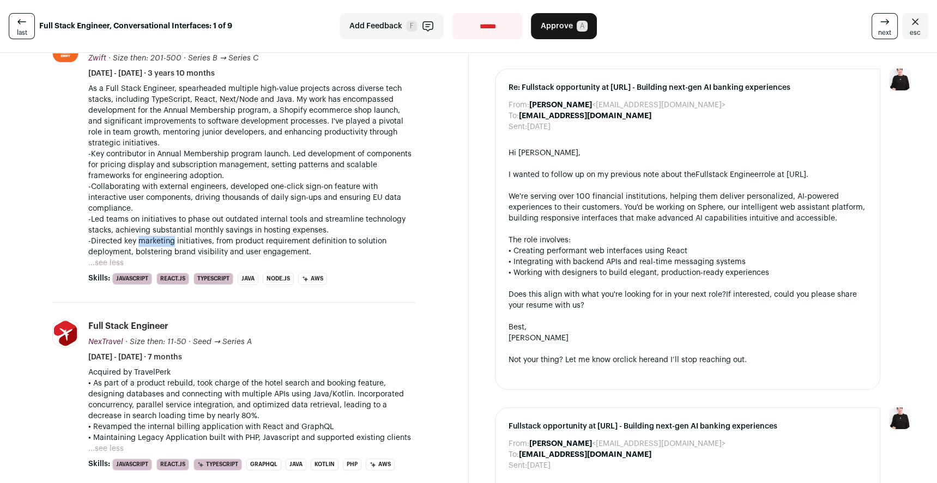
click at [163, 239] on p "-Key contributor in Annual Membership program launch. Led development of compon…" at bounding box center [251, 203] width 327 height 109
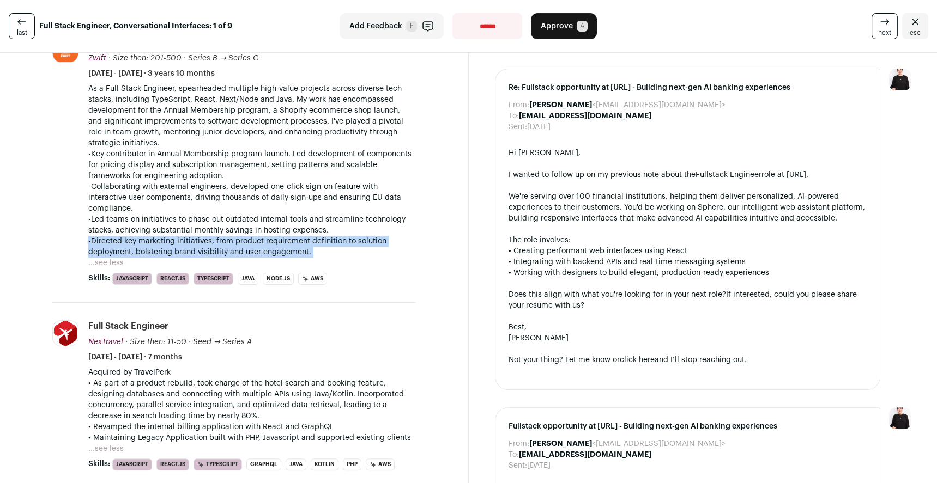
click at [163, 239] on p "-Key contributor in Annual Membership program launch. Led development of compon…" at bounding box center [251, 203] width 327 height 109
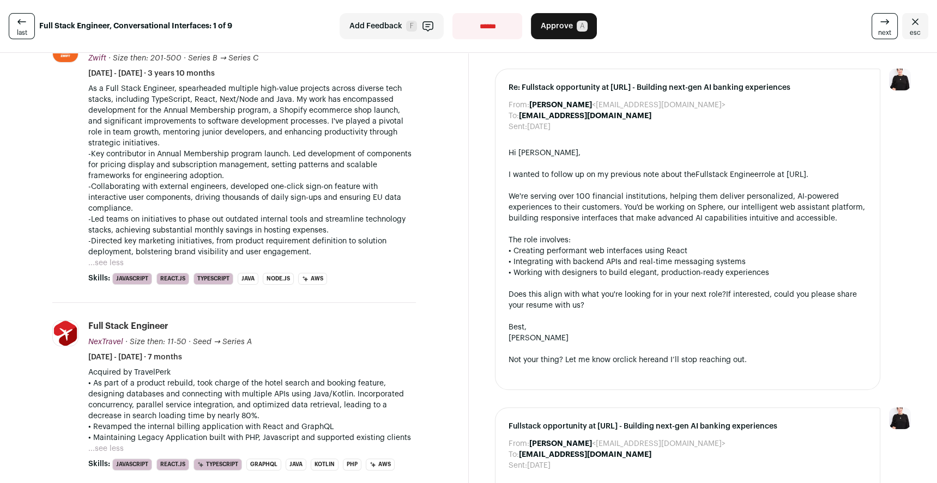
click at [165, 223] on p "-Key contributor in Annual Membership program launch. Led development of compon…" at bounding box center [251, 203] width 327 height 109
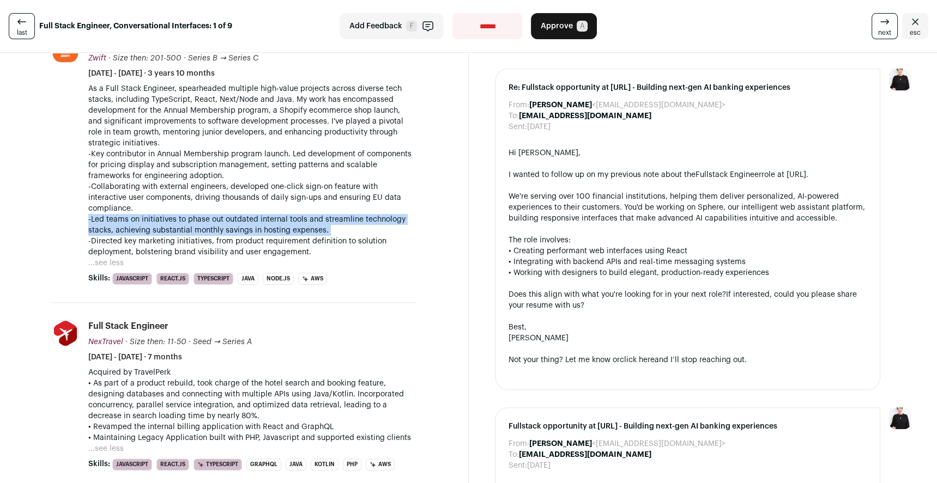
click at [165, 223] on p "-Key contributor in Annual Membership program launch. Led development of compon…" at bounding box center [251, 203] width 327 height 109
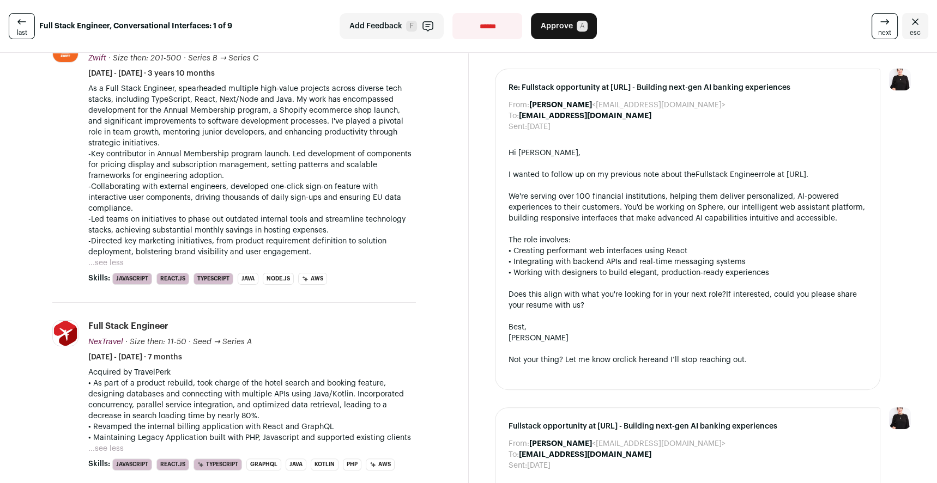
click at [165, 184] on p "-Key contributor in Annual Membership program launch. Led development of compon…" at bounding box center [251, 203] width 327 height 109
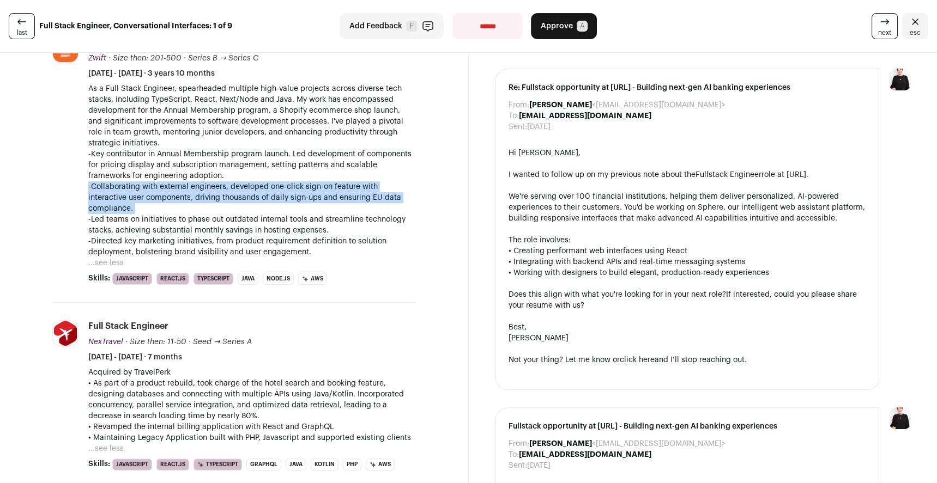
click at [165, 184] on p "-Key contributor in Annual Membership program launch. Led development of compon…" at bounding box center [251, 203] width 327 height 109
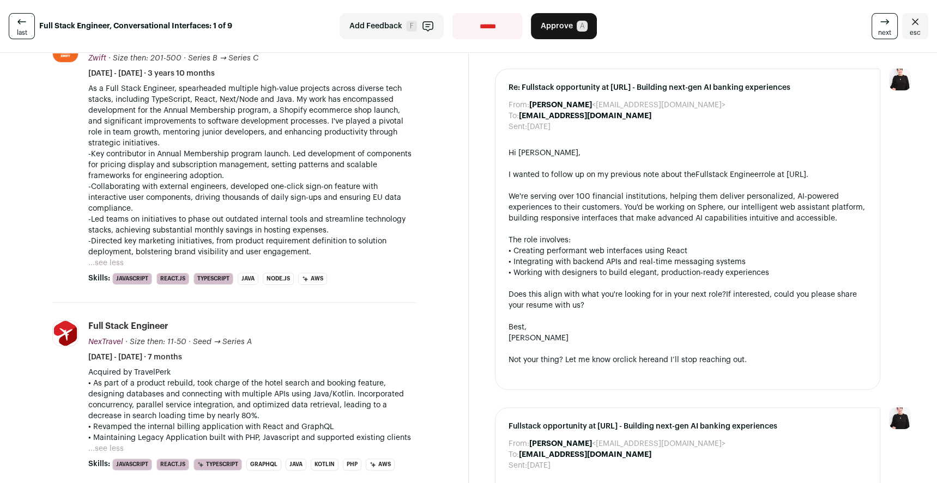
click at [168, 175] on p "-Key contributor in Annual Membership program launch. Led development of compon…" at bounding box center [251, 203] width 327 height 109
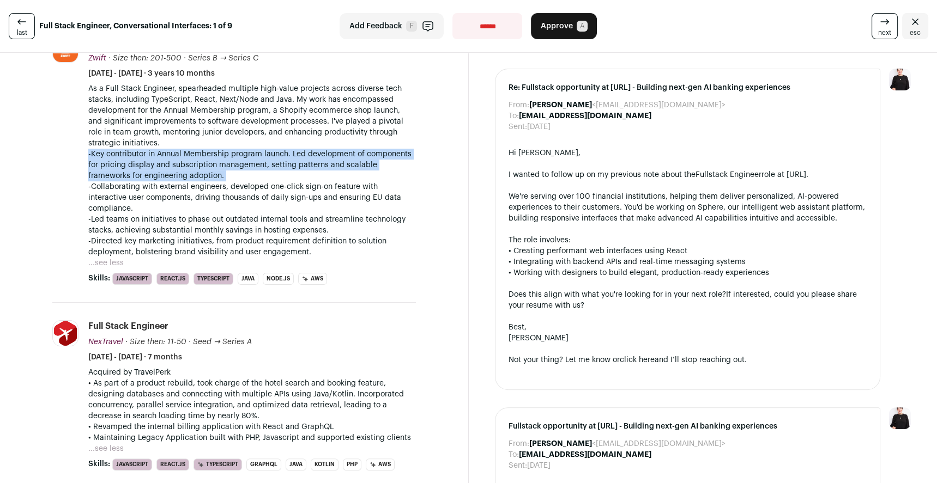
click at [168, 175] on p "-Key contributor in Annual Membership program launch. Led development of compon…" at bounding box center [251, 203] width 327 height 109
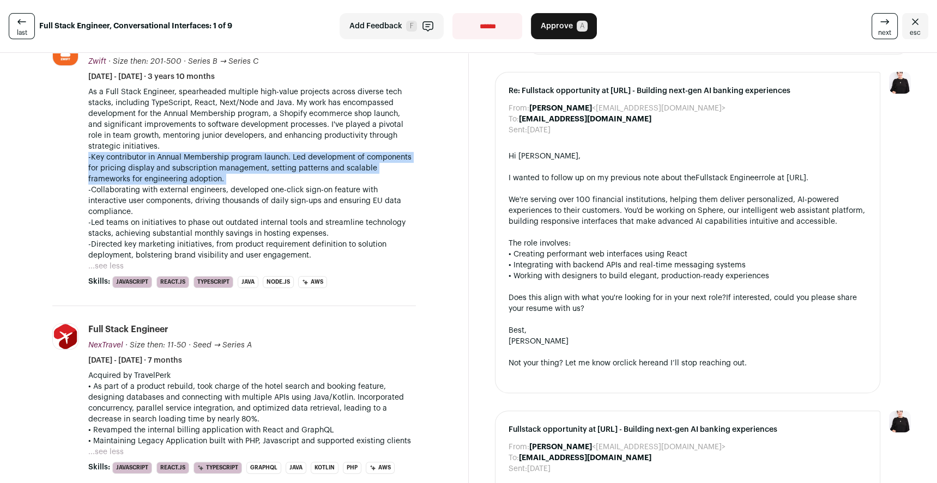
scroll to position [422, 0]
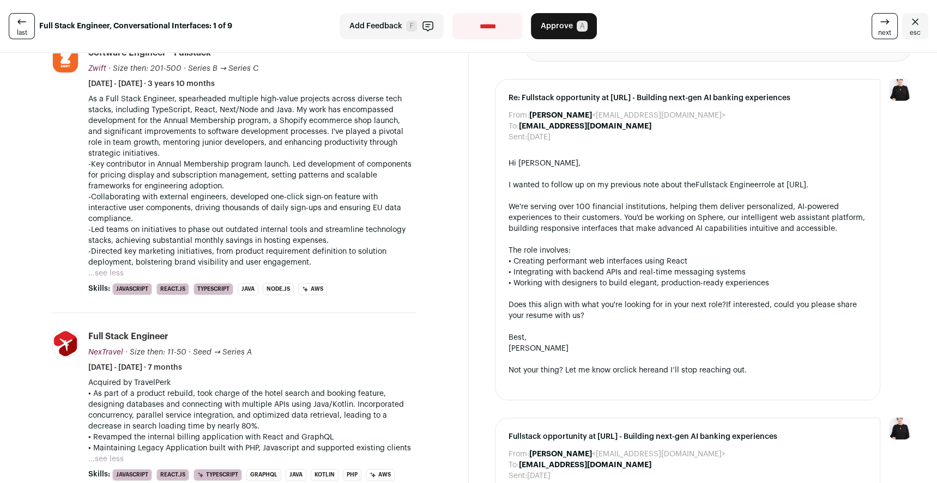
click at [166, 139] on p "As a Full Stack Engineer, spearheaded multiple high-value projects across diver…" at bounding box center [251, 126] width 327 height 65
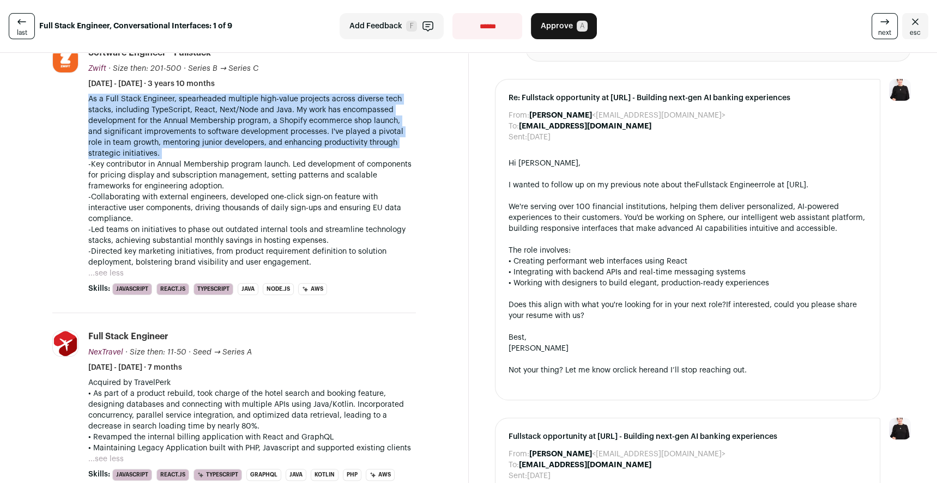
click at [166, 139] on p "As a Full Stack Engineer, spearheaded multiple high-value projects across diver…" at bounding box center [251, 126] width 327 height 65
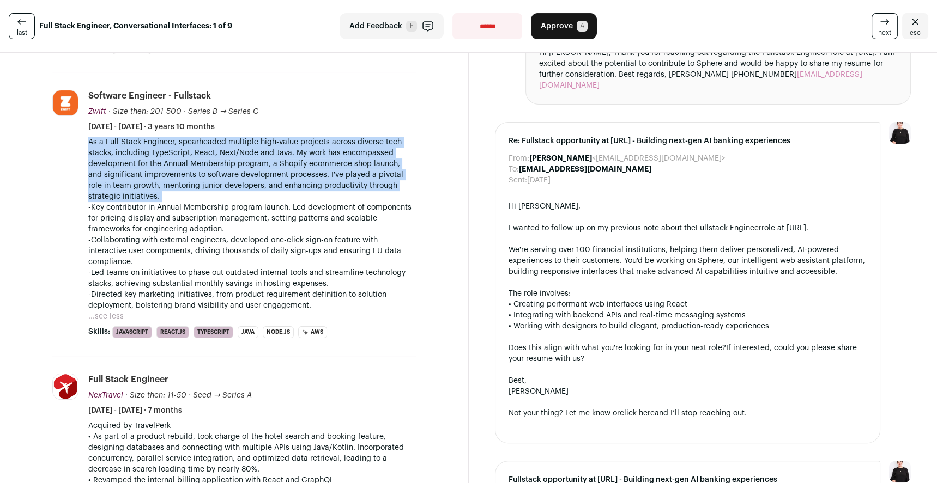
scroll to position [394, 0]
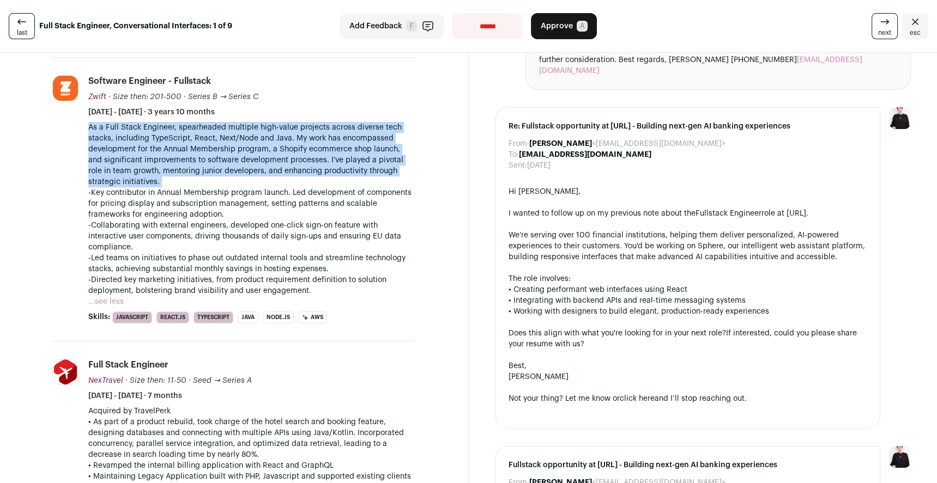
click at [165, 141] on p "As a Full Stack Engineer, spearheaded multiple high-value projects across diver…" at bounding box center [251, 154] width 327 height 65
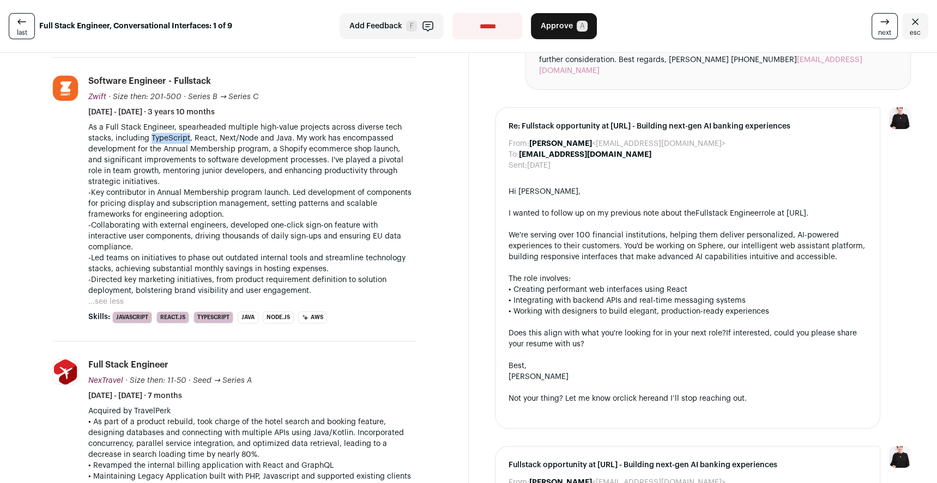
click at [165, 141] on p "As a Full Stack Engineer, spearheaded multiple high-value projects across diver…" at bounding box center [251, 154] width 327 height 65
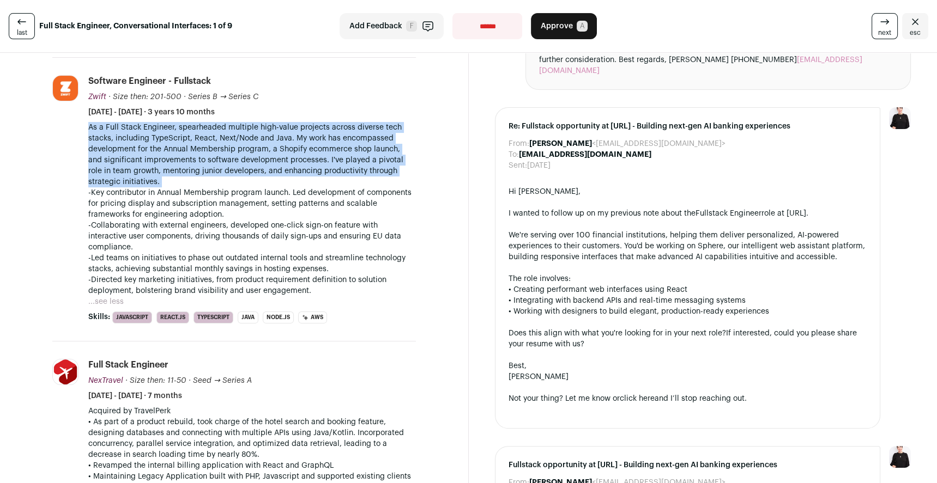
click at [165, 141] on p "As a Full Stack Engineer, spearheaded multiple high-value projects across diver…" at bounding box center [251, 154] width 327 height 65
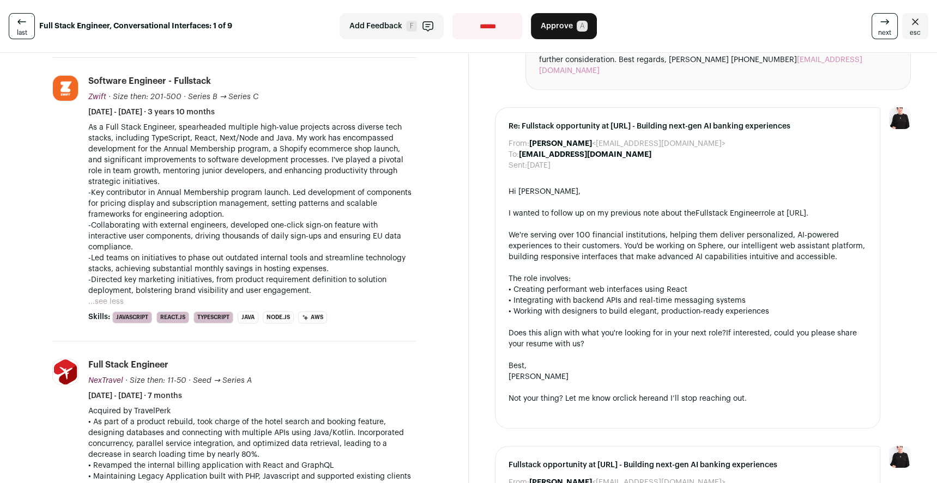
click at [163, 215] on p "-Key contributor in Annual Membership program launch. Led development of compon…" at bounding box center [251, 241] width 327 height 109
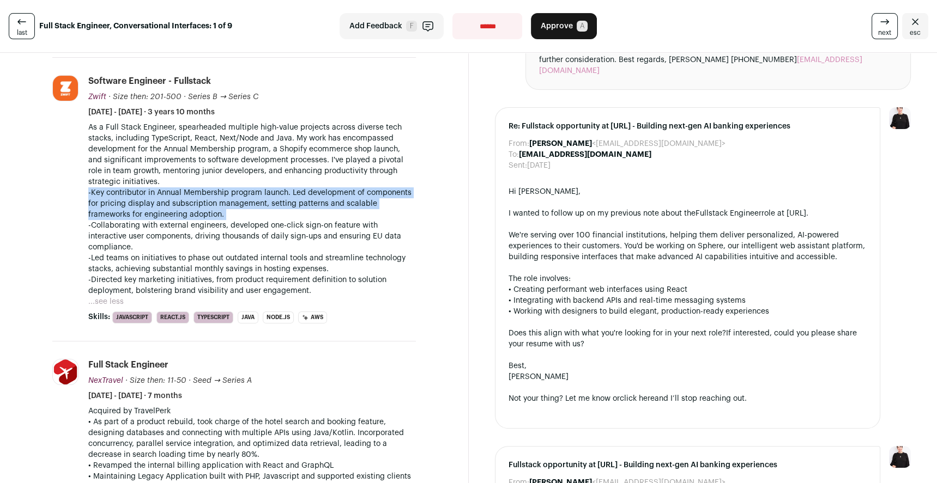
click at [163, 215] on p "-Key contributor in Annual Membership program launch. Led development of compon…" at bounding box center [251, 241] width 327 height 109
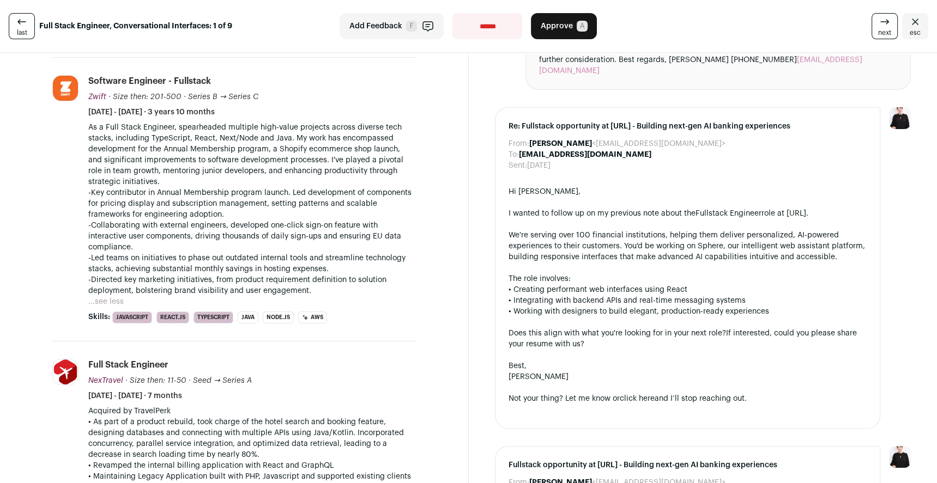
click at [163, 229] on p "-Key contributor in Annual Membership program launch. Led development of compon…" at bounding box center [251, 241] width 327 height 109
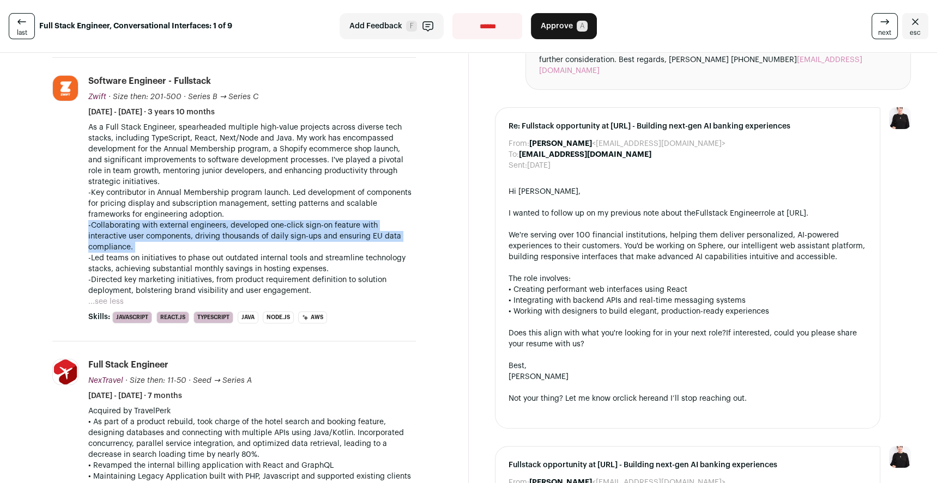
click at [163, 229] on p "-Key contributor in Annual Membership program launch. Led development of compon…" at bounding box center [251, 241] width 327 height 109
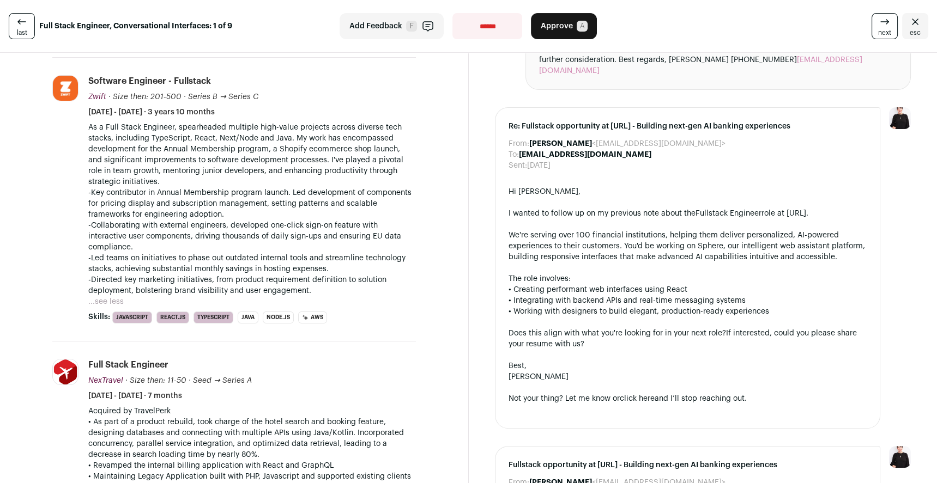
click at [165, 262] on p "-Key contributor in Annual Membership program launch. Led development of compon…" at bounding box center [251, 241] width 327 height 109
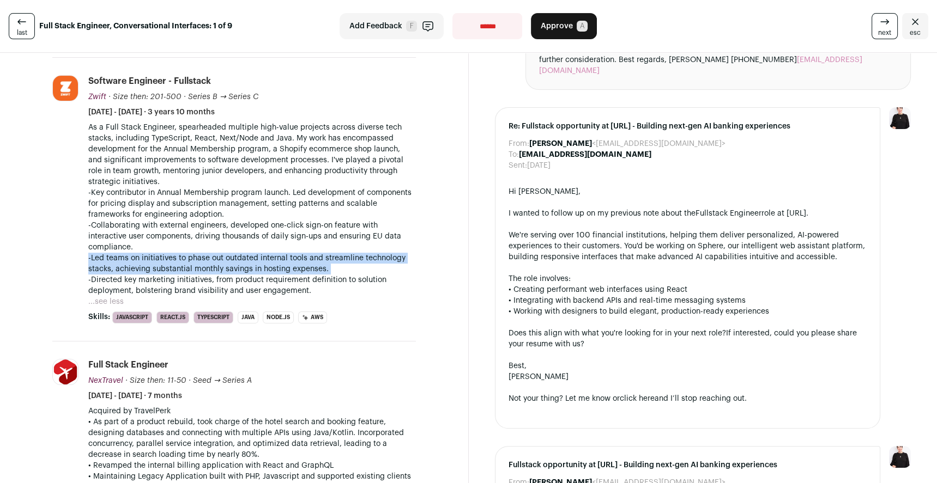
click at [165, 262] on p "-Key contributor in Annual Membership program launch. Led development of compon…" at bounding box center [251, 241] width 327 height 109
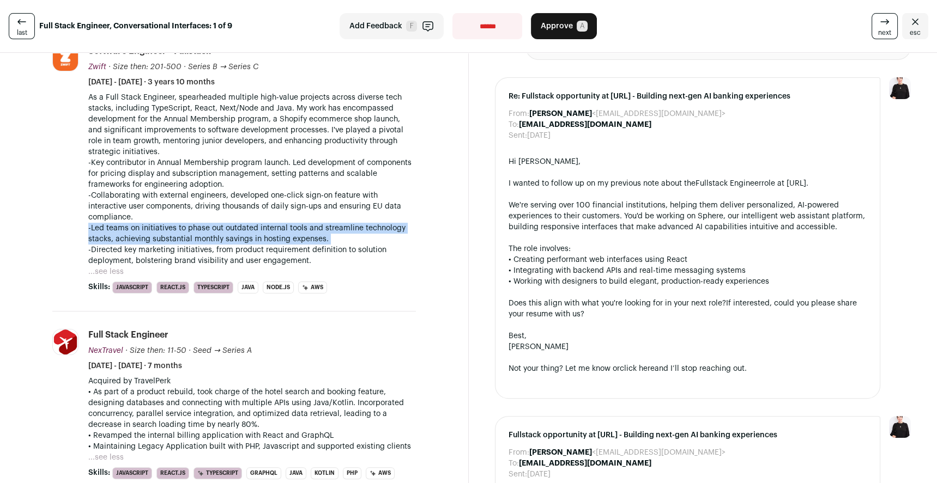
scroll to position [451, 0]
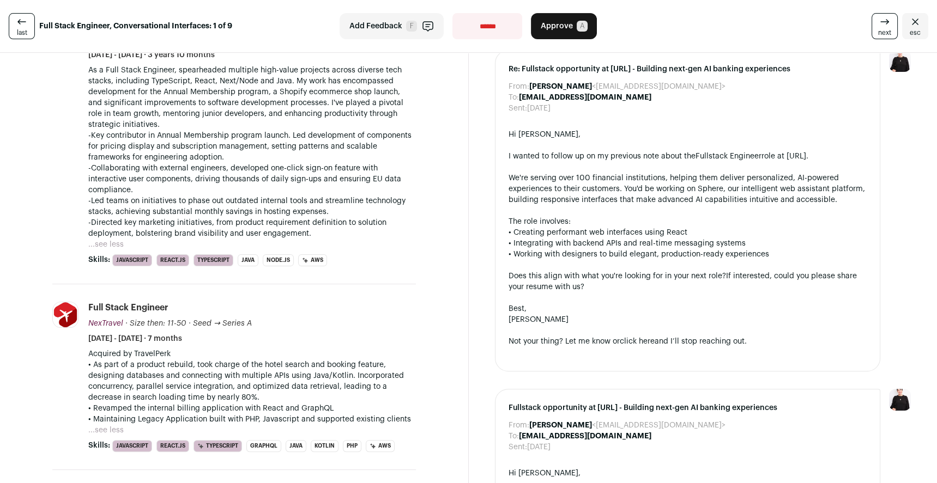
click at [142, 226] on p "-Key contributor in Annual Membership program launch. Led development of compon…" at bounding box center [251, 184] width 327 height 109
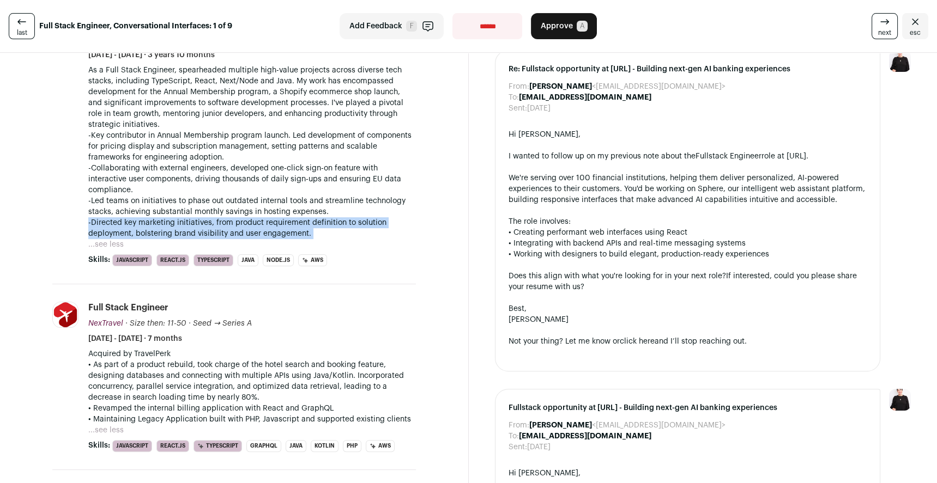
click at [142, 226] on p "-Key contributor in Annual Membership program launch. Led development of compon…" at bounding box center [251, 184] width 327 height 109
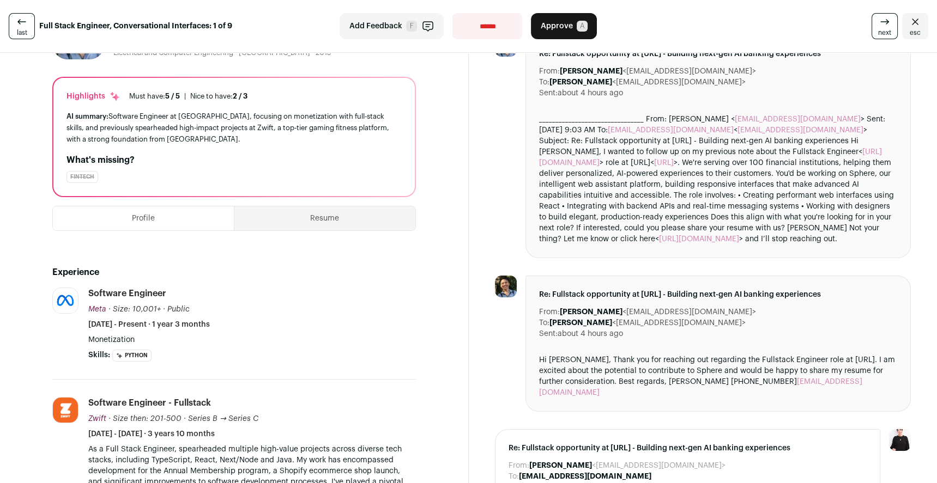
scroll to position [128, 0]
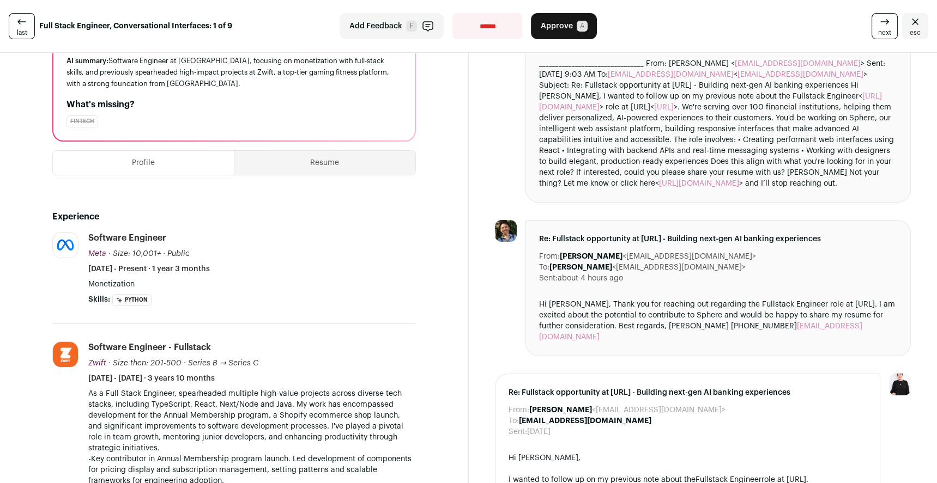
click at [271, 174] on button "Resume" at bounding box center [324, 163] width 180 height 24
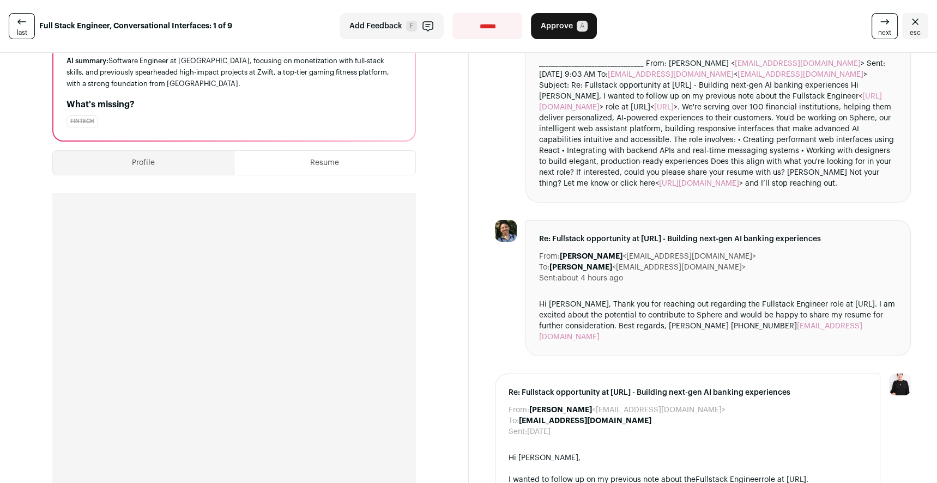
click at [194, 163] on button "Profile" at bounding box center [143, 163] width 181 height 24
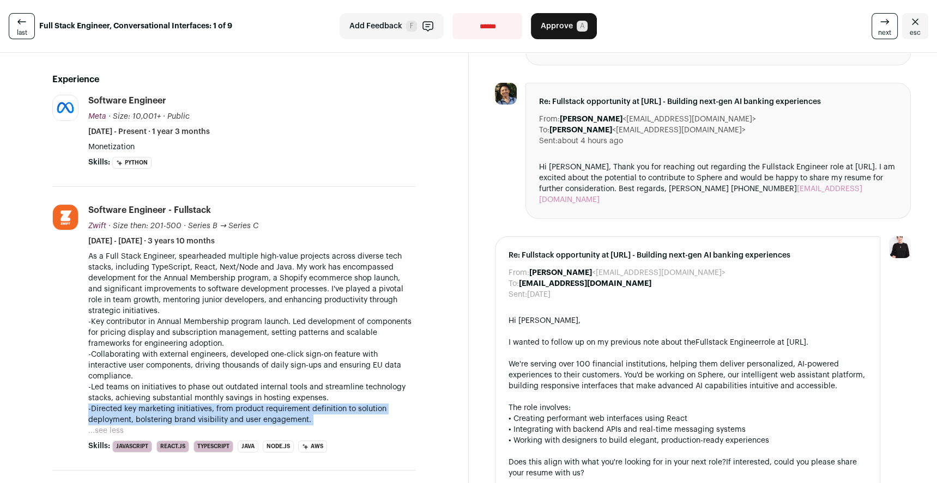
scroll to position [393, 0]
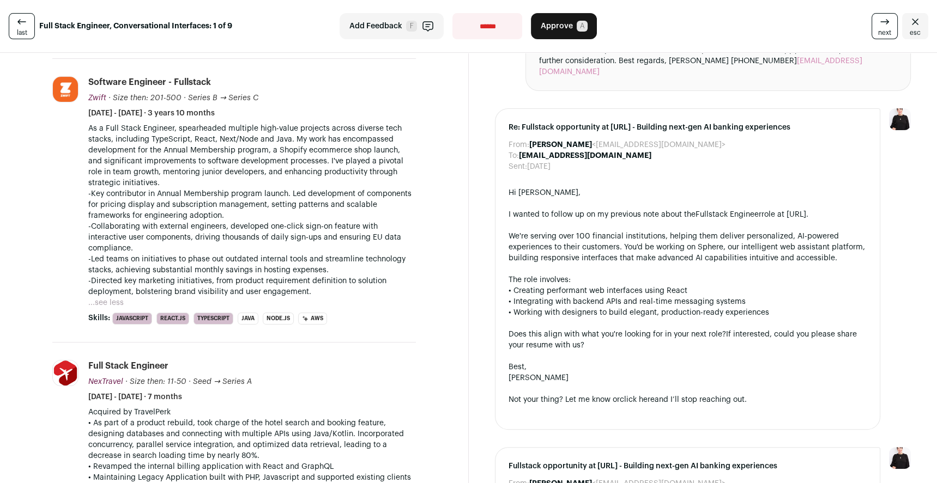
click at [476, 248] on div "From: [PERSON_NAME] <[EMAIL_ADDRESS][DOMAIN_NAME]> To: [PERSON_NAME] <[EMAIL_AD…" at bounding box center [703, 252] width 469 height 1112
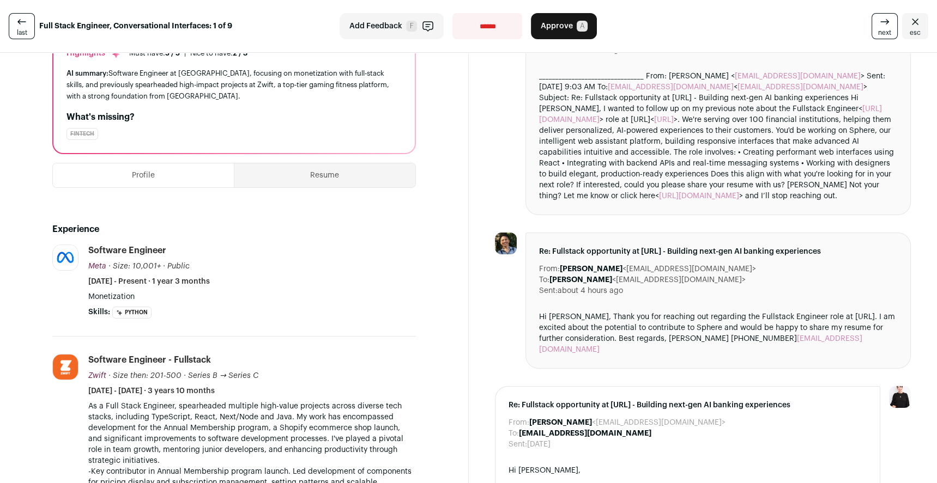
scroll to position [0, 0]
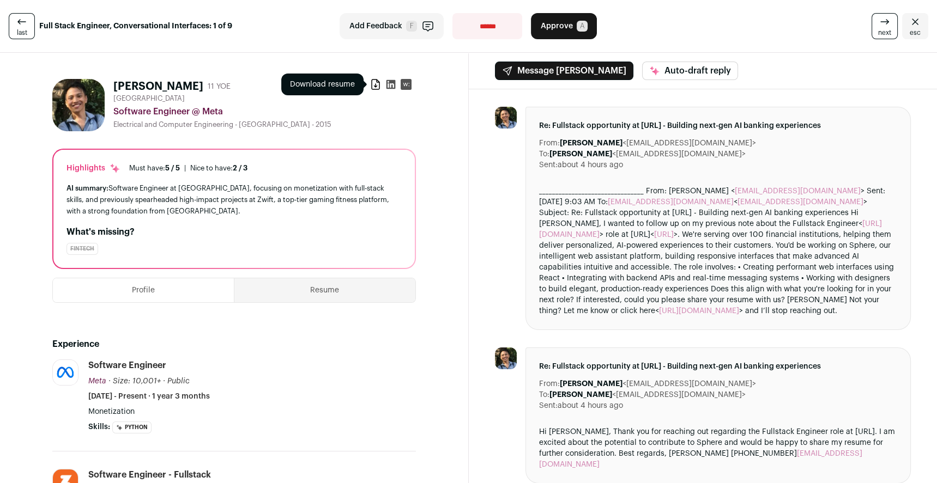
click at [373, 87] on icon at bounding box center [375, 84] width 11 height 11
click at [26, 27] on link "last" at bounding box center [22, 26] width 26 height 26
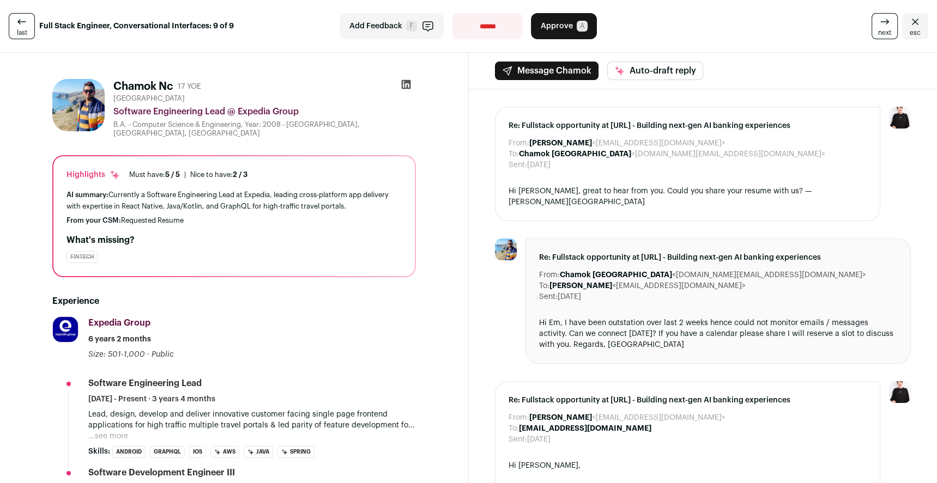
click at [26, 27] on link "last" at bounding box center [22, 26] width 26 height 26
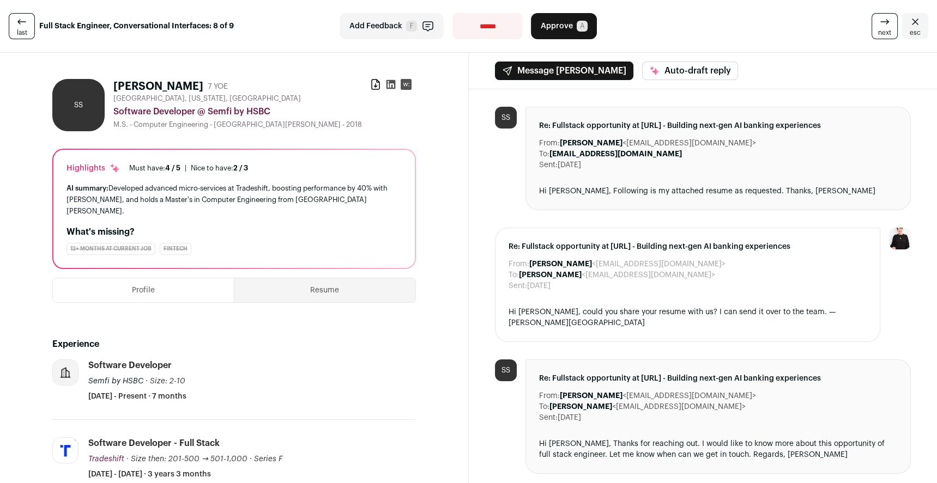
click at [26, 27] on link "last" at bounding box center [22, 26] width 26 height 26
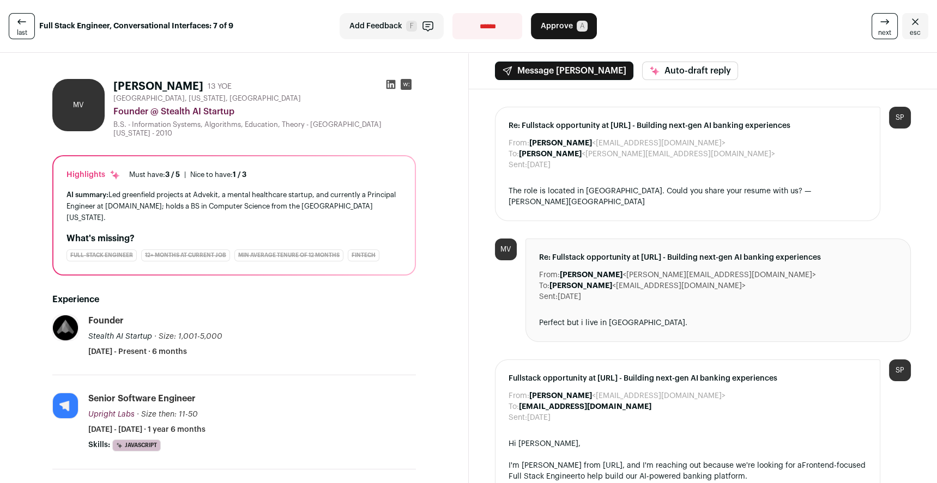
click at [23, 29] on span "last" at bounding box center [22, 32] width 10 height 9
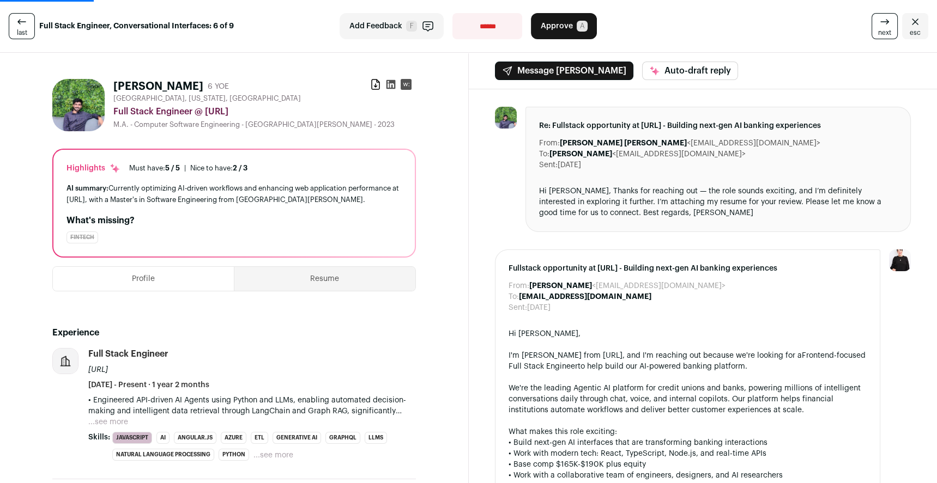
click at [23, 29] on span "last" at bounding box center [22, 32] width 10 height 9
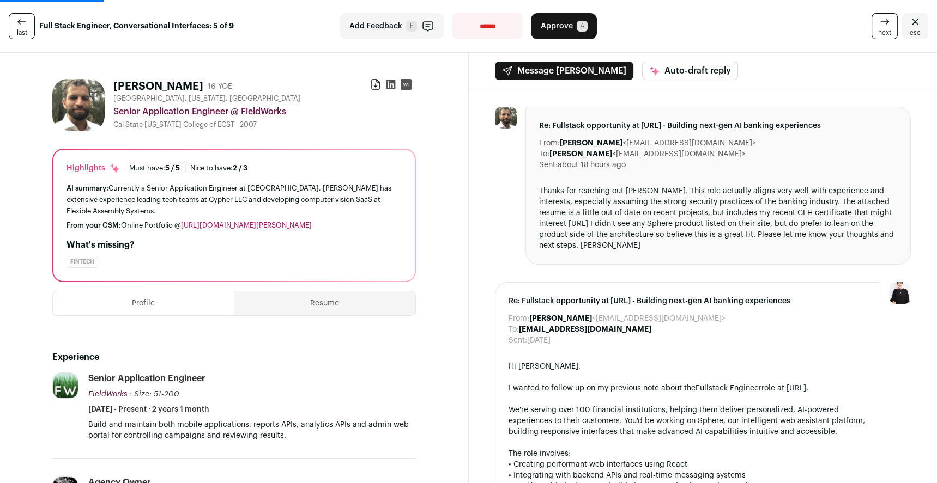
click at [23, 29] on span "last" at bounding box center [22, 32] width 10 height 9
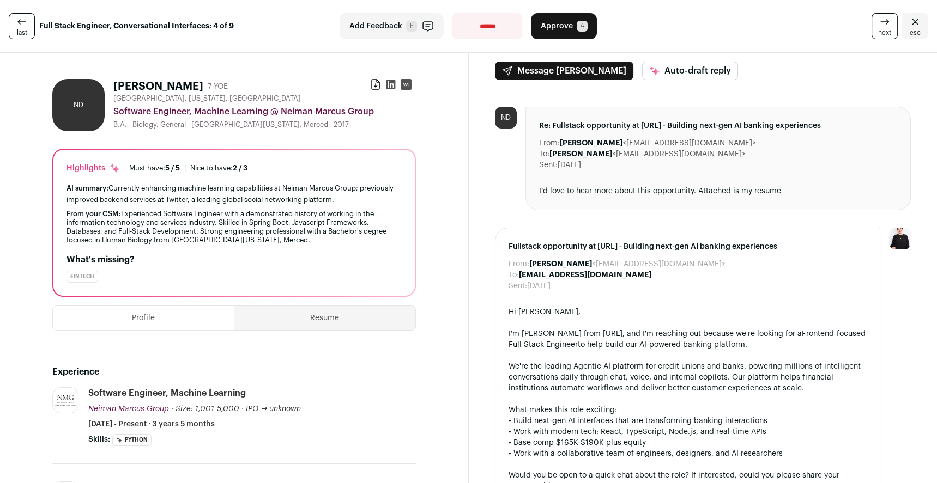
click at [23, 29] on span "last" at bounding box center [22, 32] width 10 height 9
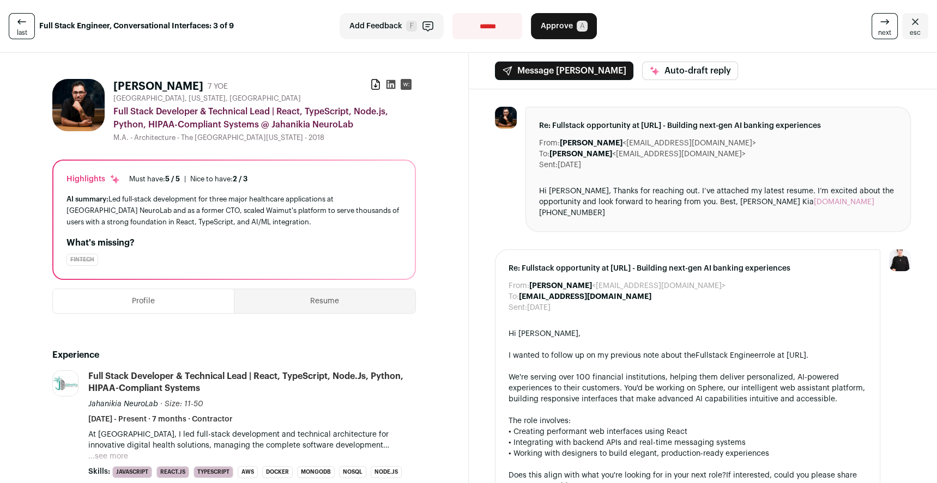
click at [23, 29] on span "last" at bounding box center [22, 32] width 10 height 9
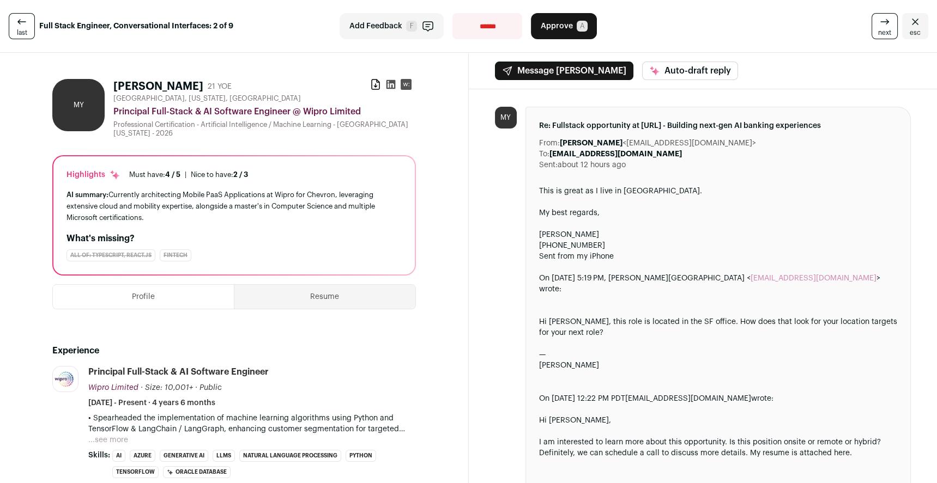
click at [23, 29] on span "last" at bounding box center [22, 32] width 10 height 9
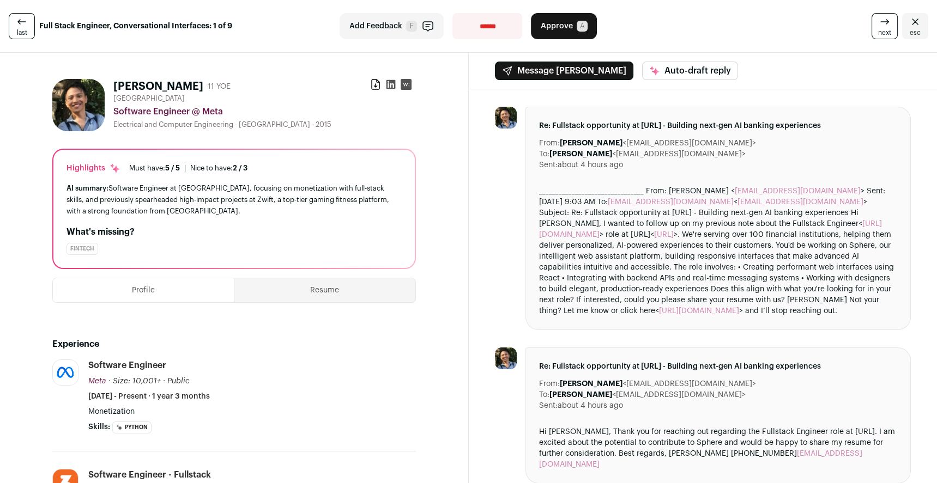
click at [23, 29] on span "last" at bounding box center [22, 32] width 10 height 9
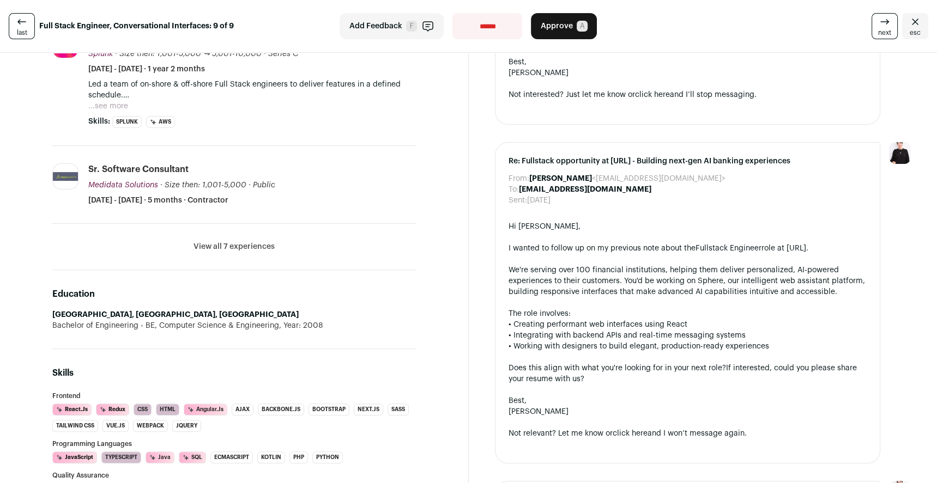
scroll to position [557, 0]
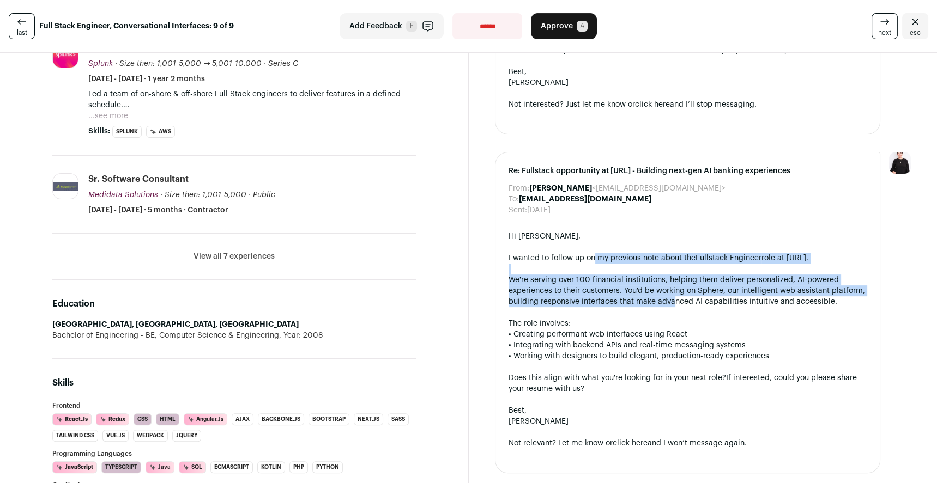
drag, startPoint x: 591, startPoint y: 251, endPoint x: 669, endPoint y: 292, distance: 88.2
click at [670, 293] on div "Hi [PERSON_NAME], I wanted to follow up on my previous note about the Fullstack…" at bounding box center [687, 345] width 359 height 229
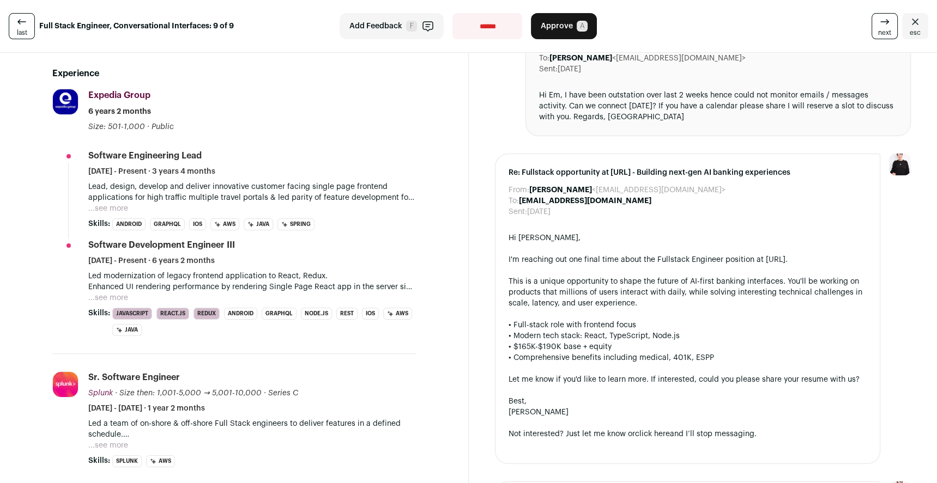
scroll to position [99, 0]
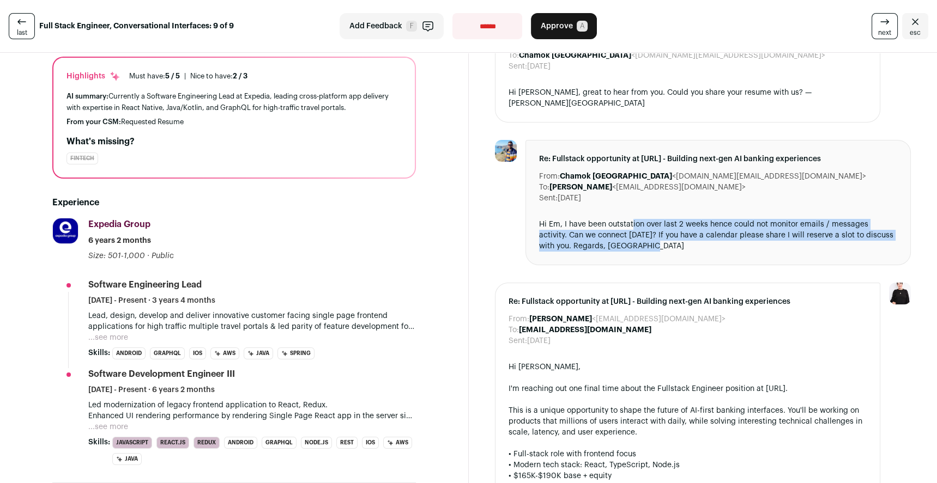
drag, startPoint x: 629, startPoint y: 217, endPoint x: 780, endPoint y: 233, distance: 151.2
click at [780, 233] on div "Hi Em, I have been outstation over last 2 weeks hence could not monitor emails …" at bounding box center [718, 235] width 359 height 33
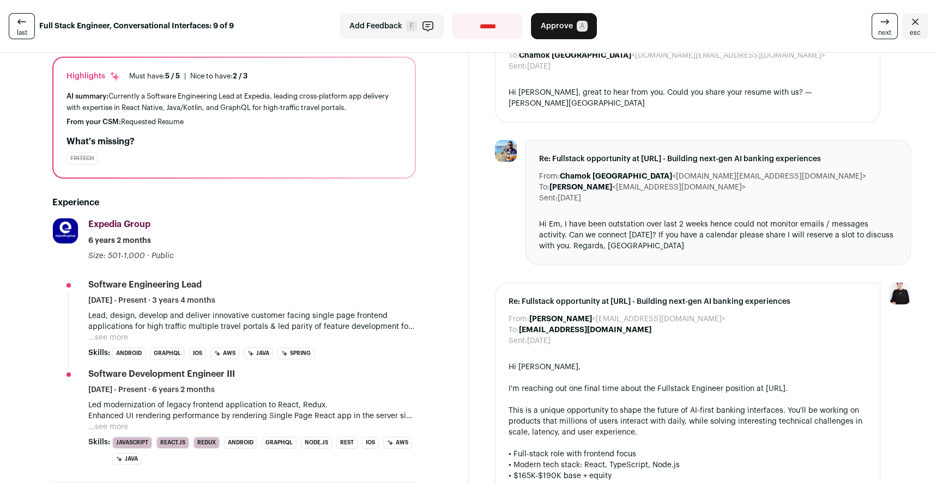
scroll to position [0, 0]
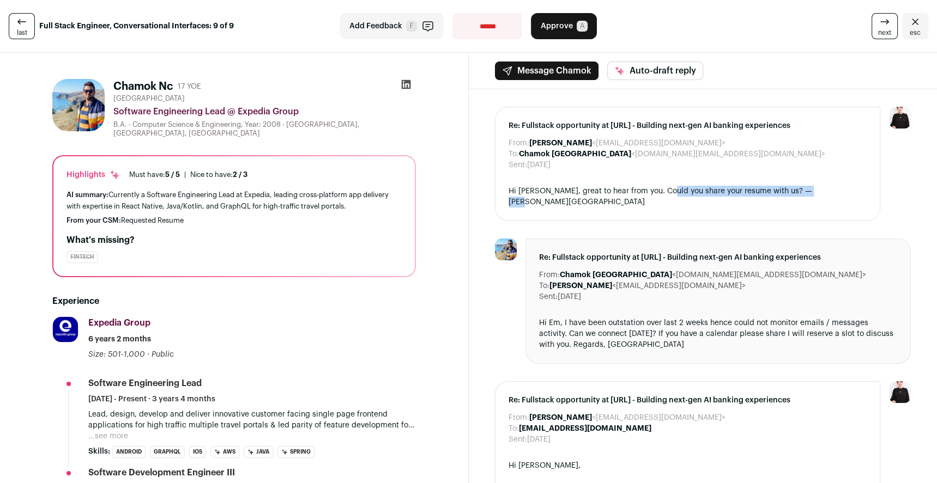
drag, startPoint x: 668, startPoint y: 191, endPoint x: 831, endPoint y: 194, distance: 163.5
click at [831, 194] on div "Hi [PERSON_NAME], great to hear from you. Could you share your resume with us? …" at bounding box center [687, 197] width 359 height 22
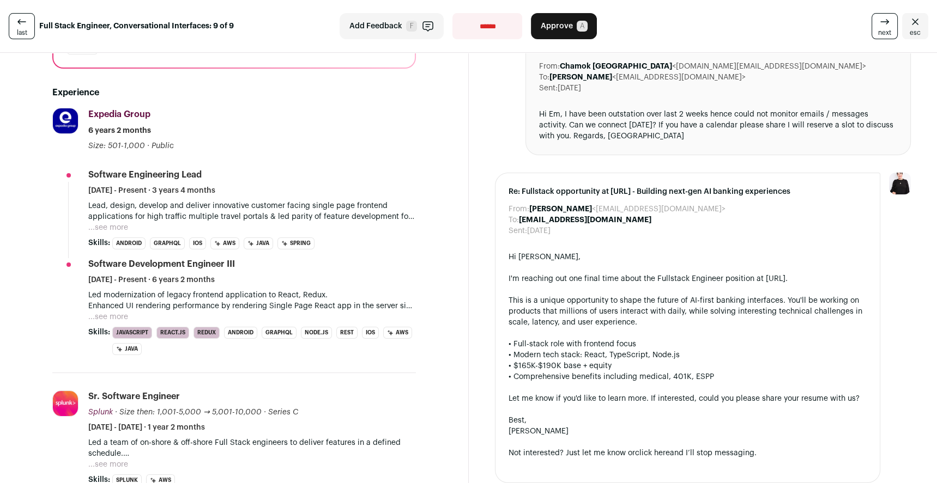
scroll to position [252, 0]
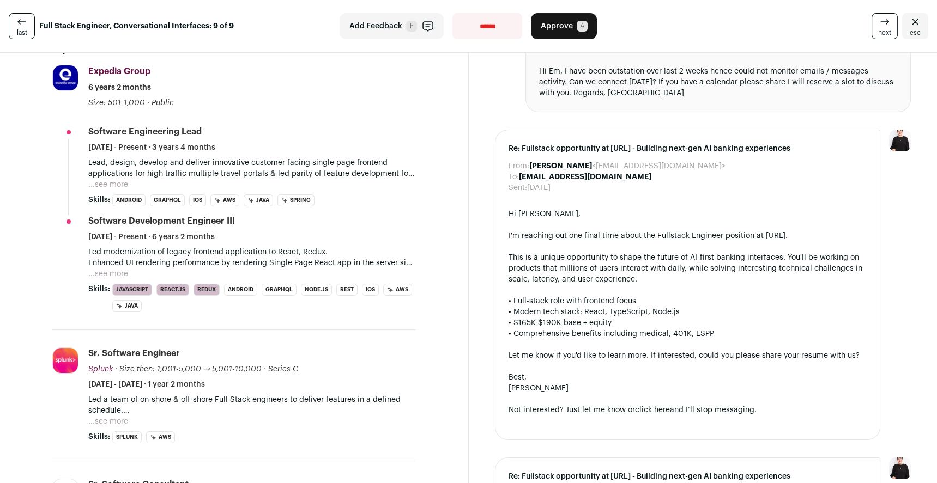
click at [108, 186] on button "...see more" at bounding box center [108, 184] width 40 height 11
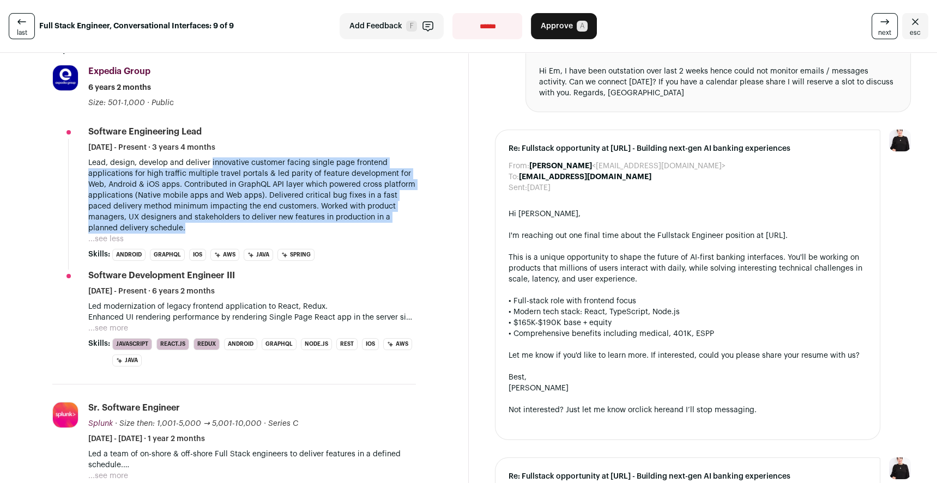
drag, startPoint x: 212, startPoint y: 163, endPoint x: 193, endPoint y: 227, distance: 65.9
click at [193, 227] on p "Lead, design, develop and deliver innovative customer facing single page fronte…" at bounding box center [251, 195] width 327 height 76
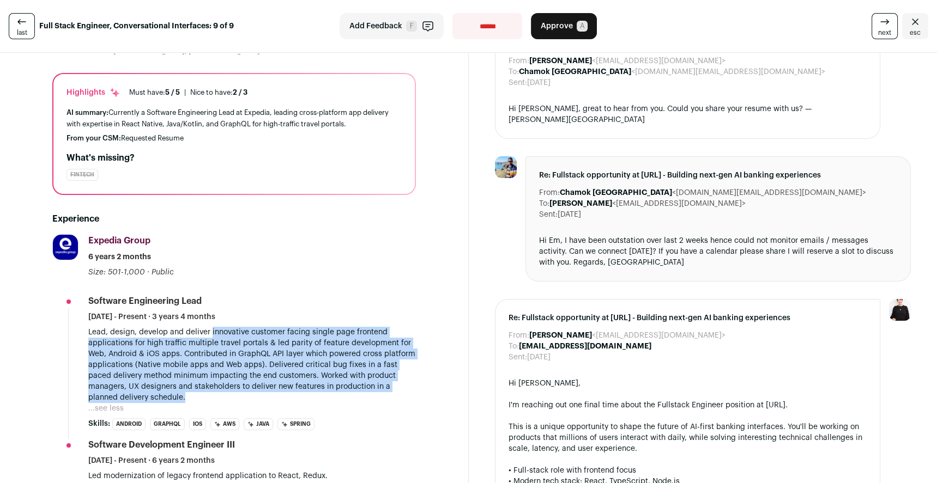
scroll to position [0, 0]
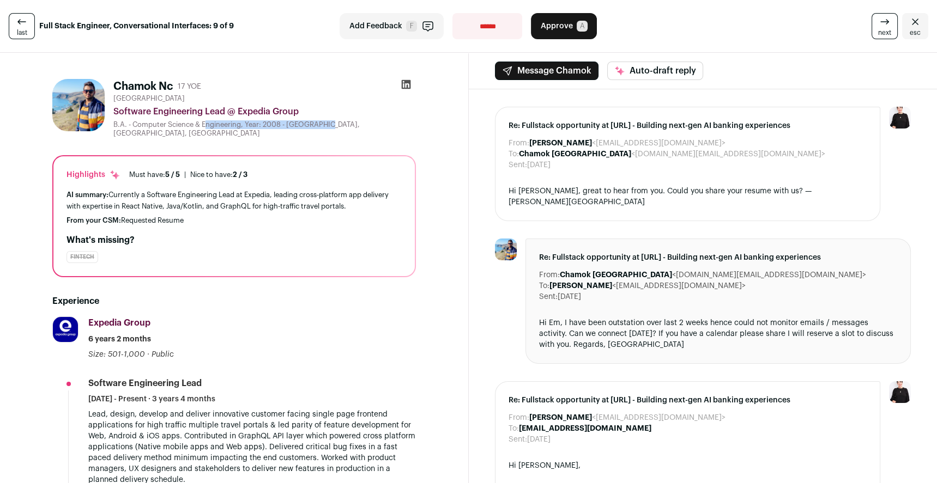
drag, startPoint x: 290, startPoint y: 123, endPoint x: 168, endPoint y: 121, distance: 121.5
click at [168, 121] on div "B.A. - Computer Science & Engineering, Year: 2008 - [GEOGRAPHIC_DATA], [GEOGRAP…" at bounding box center [264, 128] width 302 height 17
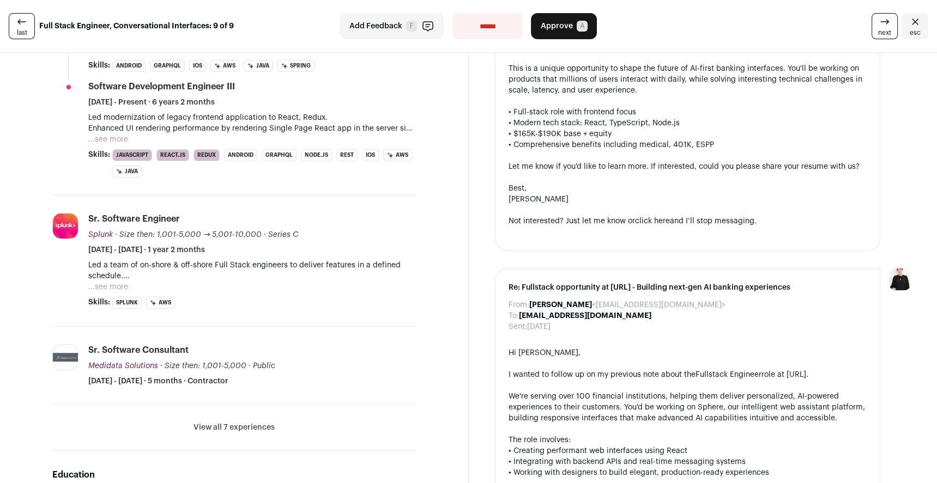
scroll to position [541, 0]
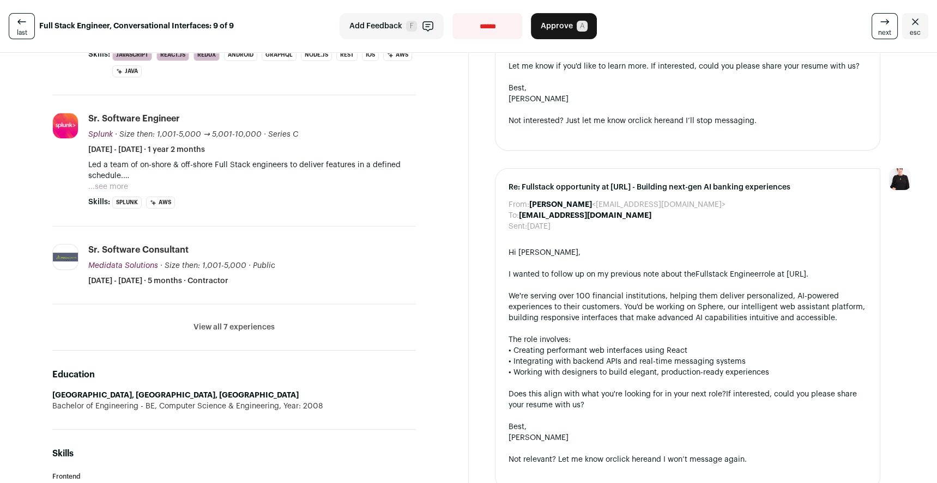
click at [214, 331] on button "View all 7 experiences" at bounding box center [233, 327] width 81 height 11
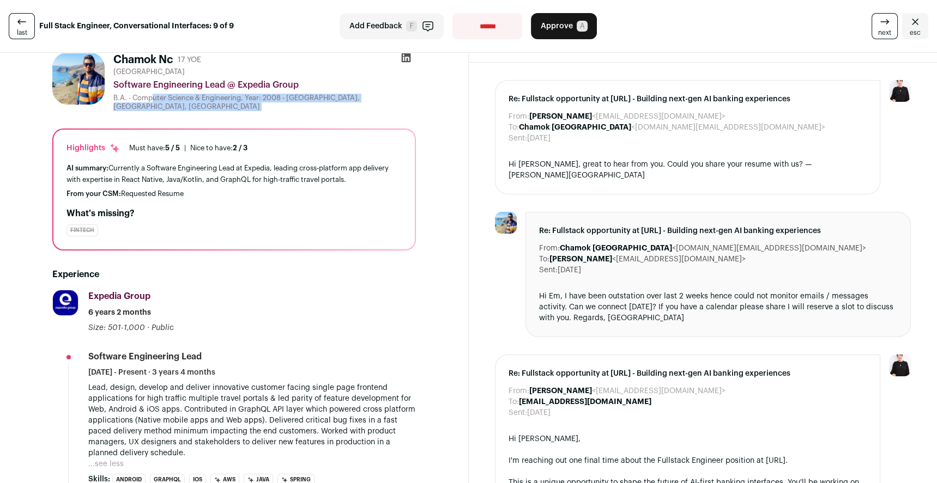
scroll to position [0, 0]
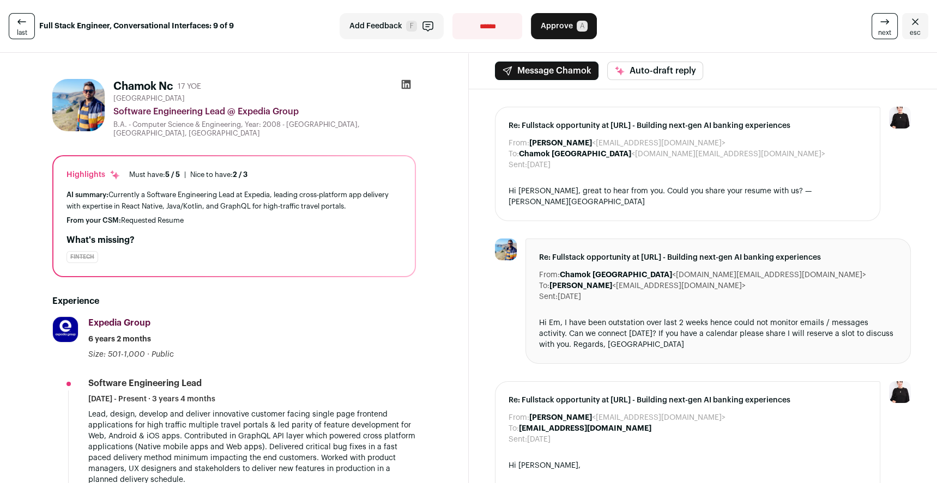
click at [502, 186] on div "Re: Fullstack opportunity at [URL] - Building next-gen AI banking experiences F…" at bounding box center [688, 164] width 386 height 114
click at [682, 187] on div "Hi [PERSON_NAME], great to hear from you. Could you share your resume with us? …" at bounding box center [687, 197] width 359 height 22
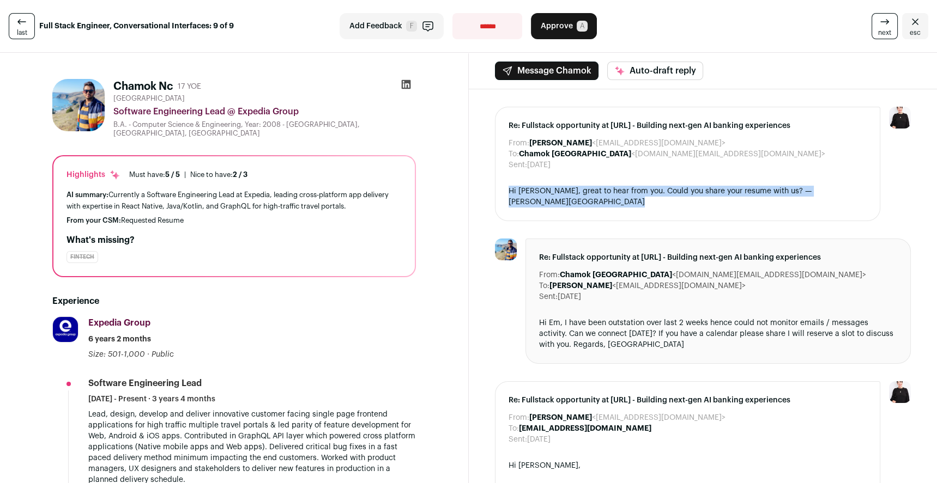
click at [682, 187] on div "Hi [PERSON_NAME], great to hear from you. Could you share your resume with us? …" at bounding box center [687, 197] width 359 height 22
click at [501, 32] on select "**********" at bounding box center [487, 26] width 70 height 26
select select "**********"
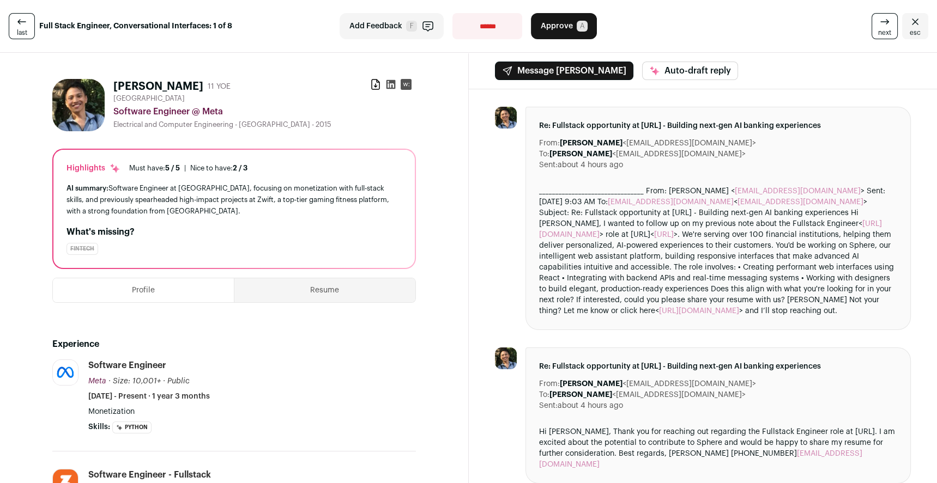
click at [557, 37] on button "Approve A" at bounding box center [564, 26] width 66 height 26
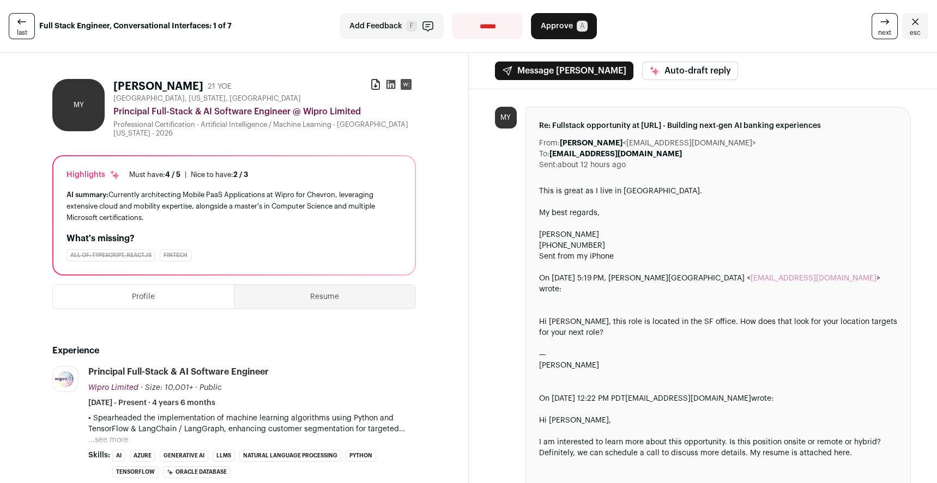
click at [497, 34] on select "**********" at bounding box center [487, 26] width 70 height 26
select select "**********"
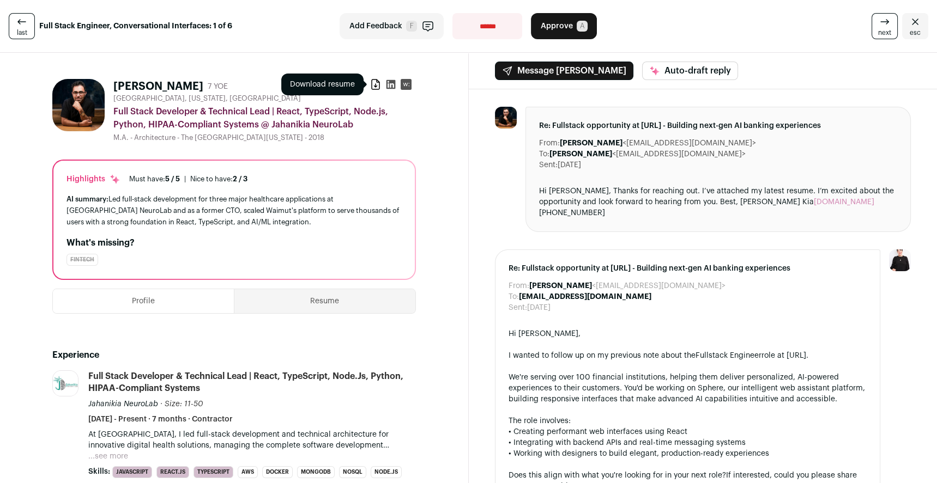
click at [372, 84] on icon at bounding box center [375, 84] width 11 height 11
click at [489, 32] on select "**********" at bounding box center [487, 26] width 70 height 26
click at [378, 85] on icon at bounding box center [375, 84] width 11 height 11
click at [507, 28] on select "**********" at bounding box center [487, 26] width 70 height 26
select select "**********"
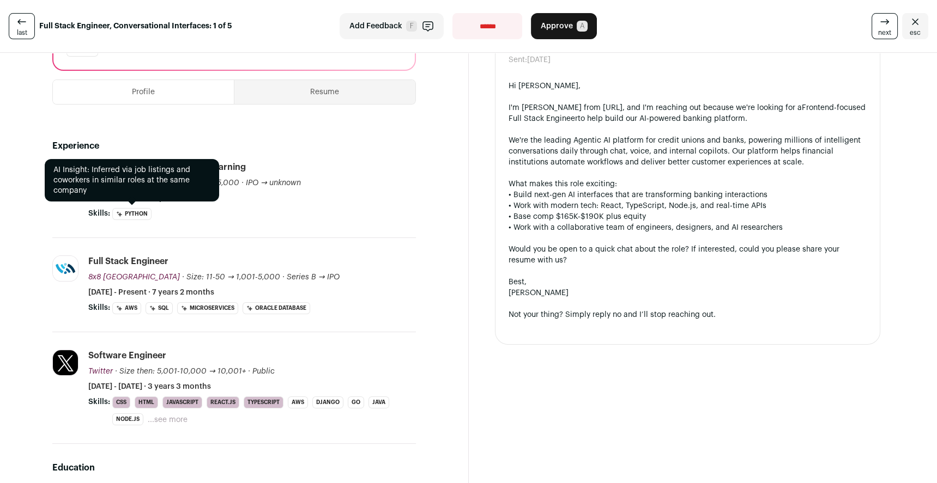
scroll to position [230, 0]
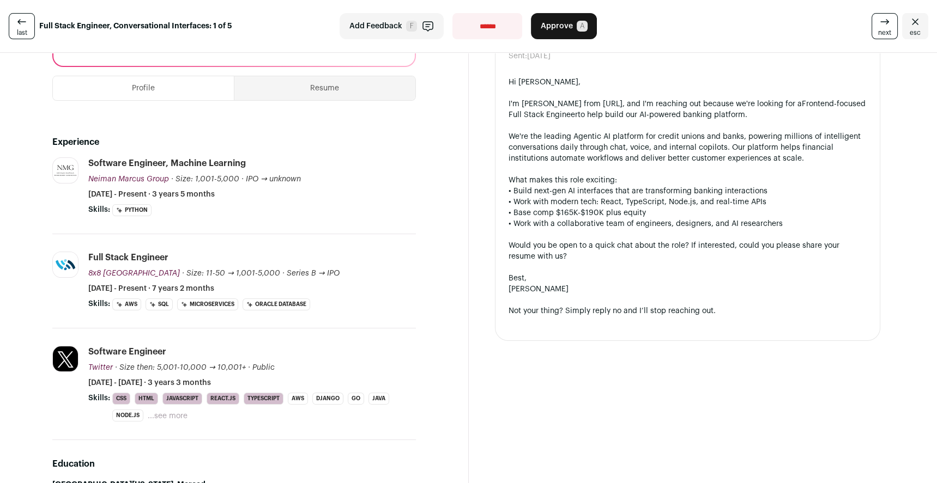
click at [166, 416] on button "...see more" at bounding box center [168, 416] width 40 height 11
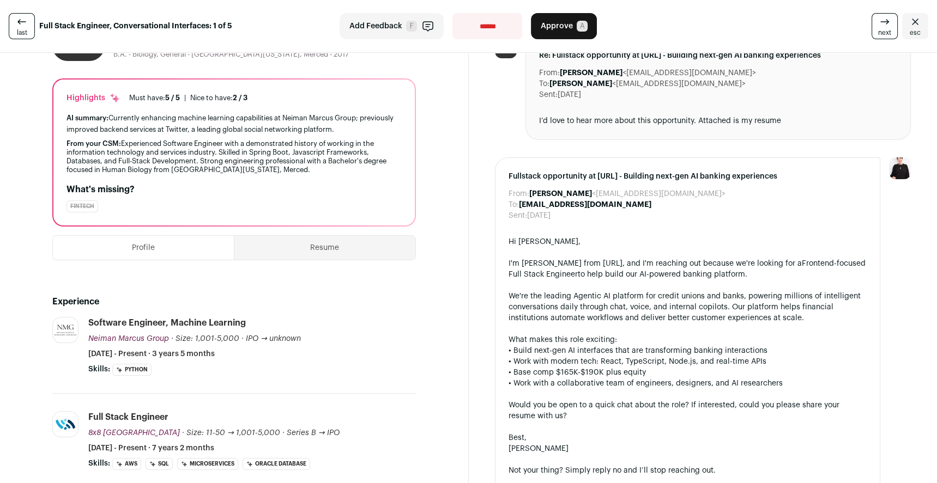
scroll to position [0, 0]
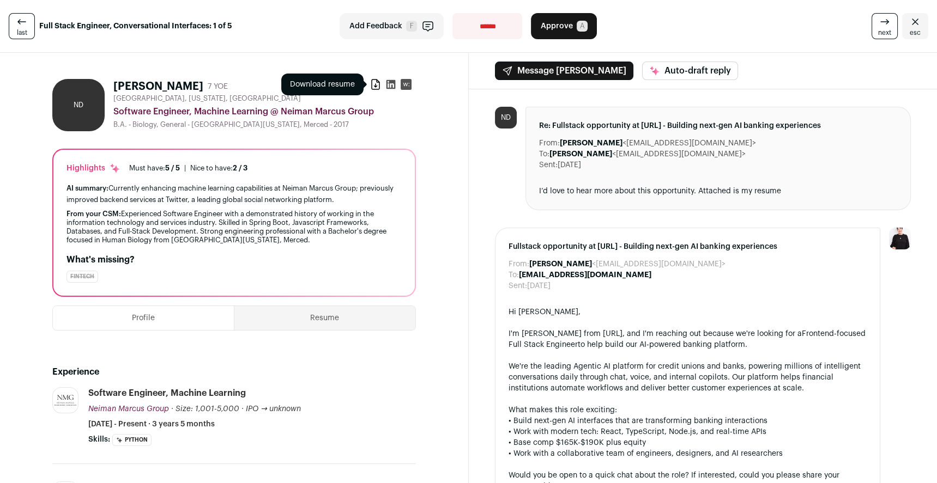
click at [372, 87] on icon at bounding box center [376, 85] width 8 height 10
click at [483, 198] on div "From: [PERSON_NAME] <[EMAIL_ADDRESS][DOMAIN_NAME]> To: [PERSON_NAME] <[EMAIL_AD…" at bounding box center [703, 338] width 469 height 499
click at [502, 198] on div "ND" at bounding box center [506, 159] width 22 height 104
click at [485, 30] on select "**********" at bounding box center [487, 26] width 70 height 26
select select "**********"
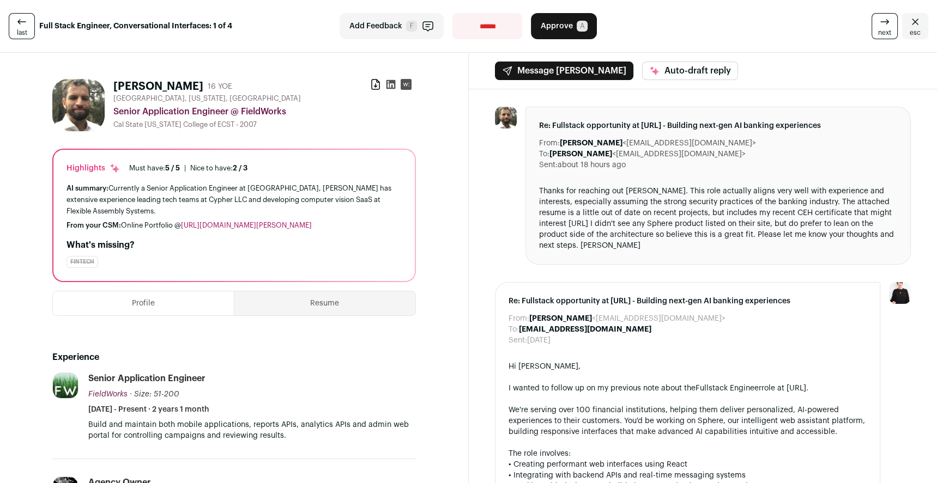
click at [559, 193] on div "Thanks for reaching out [PERSON_NAME]. This role actually aligns very well with…" at bounding box center [718, 218] width 359 height 65
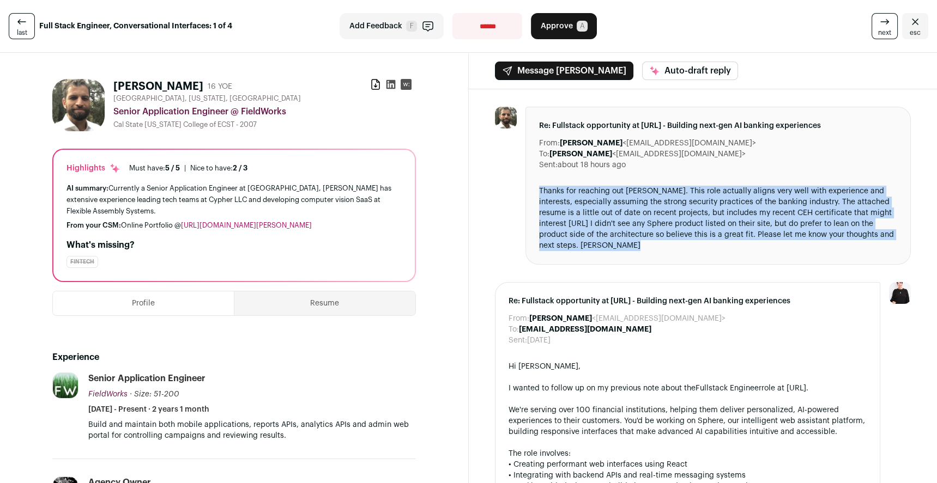
click at [559, 193] on div "Thanks for reaching out [PERSON_NAME]. This role actually aligns very well with…" at bounding box center [718, 218] width 359 height 65
click at [191, 311] on button "Profile" at bounding box center [143, 304] width 181 height 24
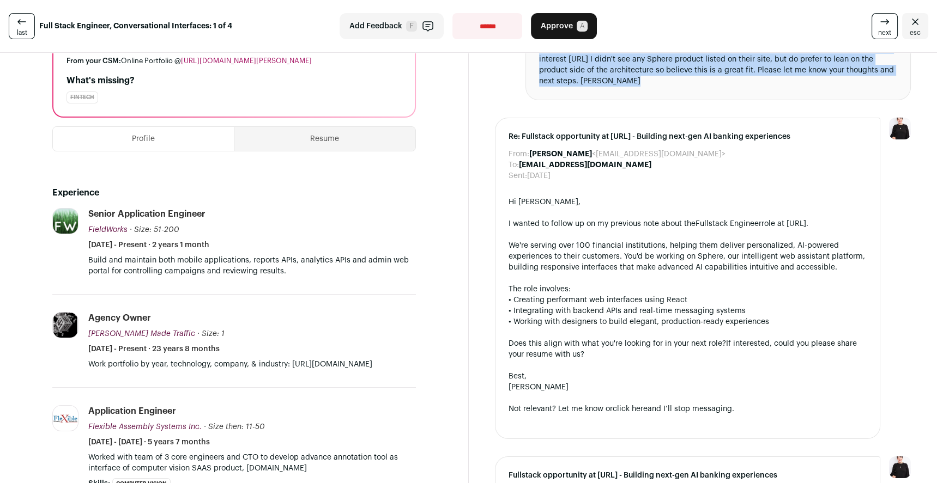
scroll to position [174, 0]
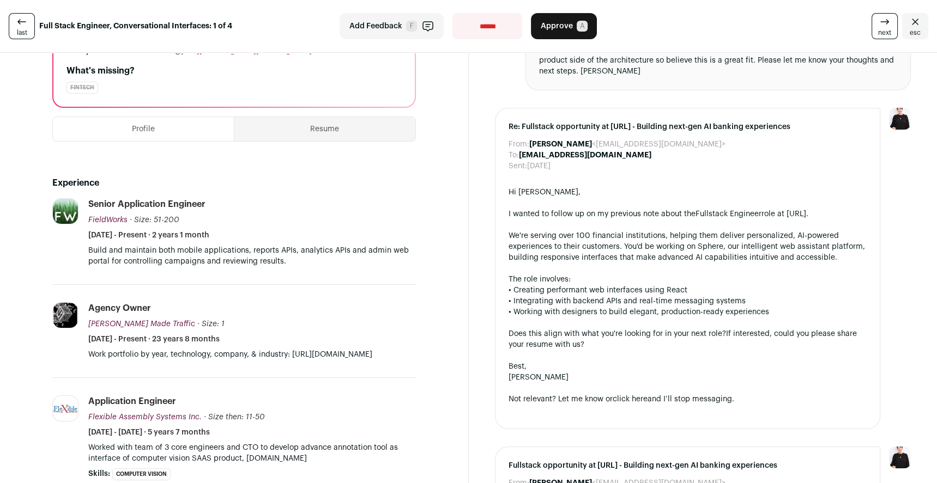
click at [207, 356] on p "Work portfolio by year, technology, company, & industry: [URL][DOMAIN_NAME]" at bounding box center [251, 354] width 327 height 11
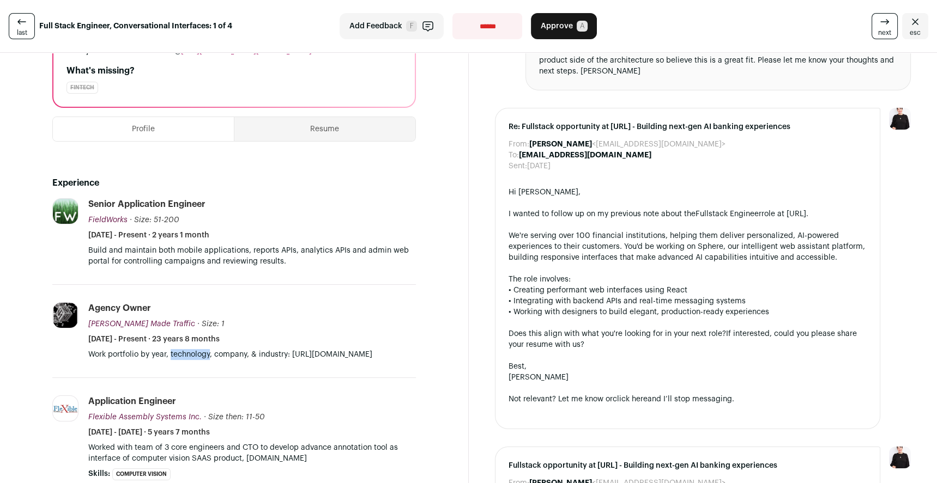
click at [207, 356] on p "Work portfolio by year, technology, company, & industry: [URL][DOMAIN_NAME]" at bounding box center [251, 354] width 327 height 11
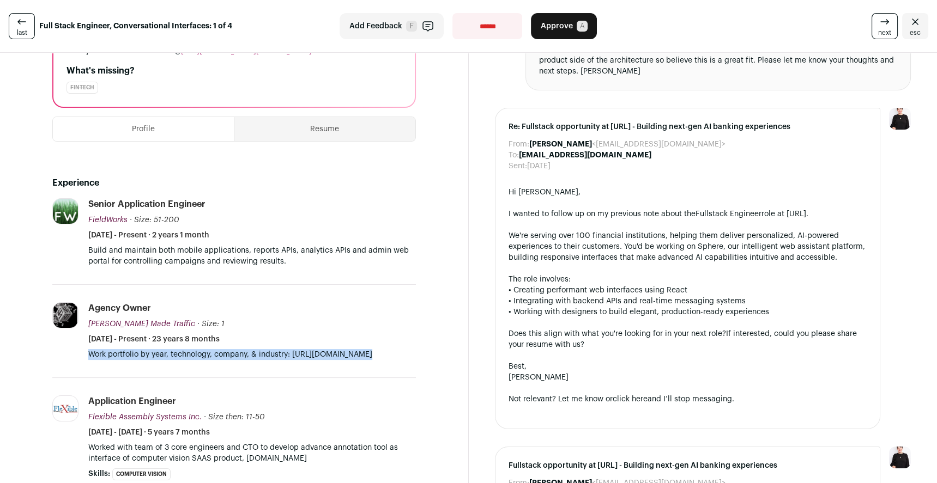
click at [207, 356] on p "Work portfolio by year, technology, company, & industry: [URL][DOMAIN_NAME]" at bounding box center [251, 354] width 327 height 11
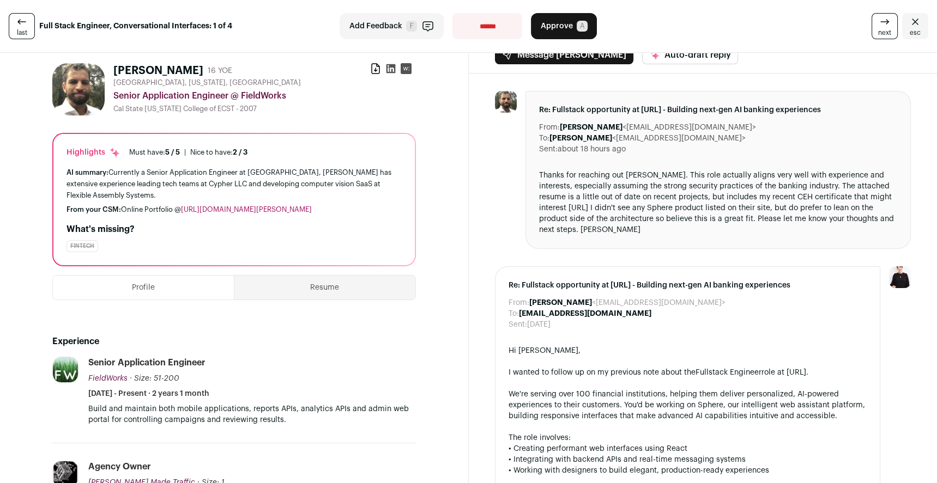
scroll to position [0, 0]
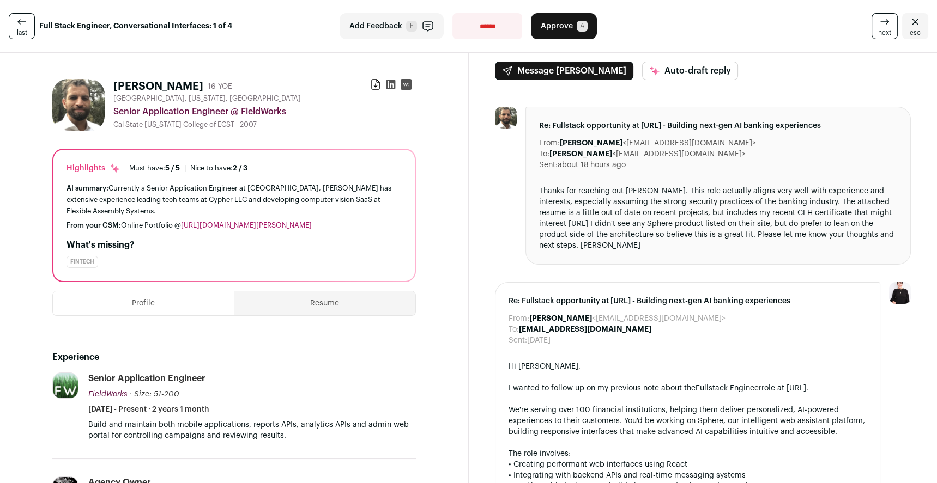
click at [331, 298] on button "Resume" at bounding box center [324, 304] width 180 height 24
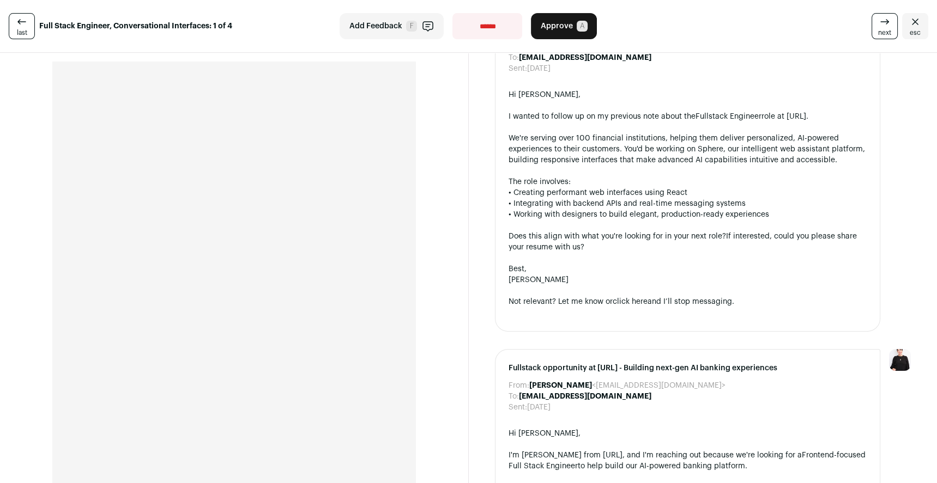
scroll to position [398, 0]
